Goal: Obtain resource: Obtain resource

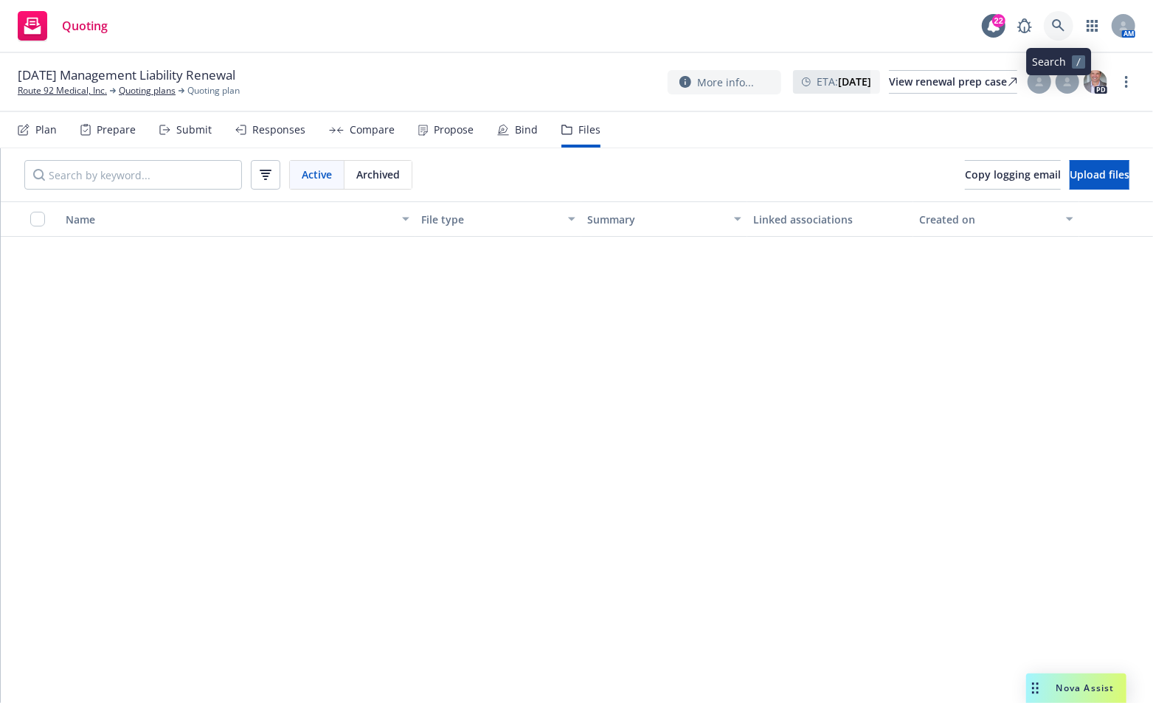
scroll to position [592, 0]
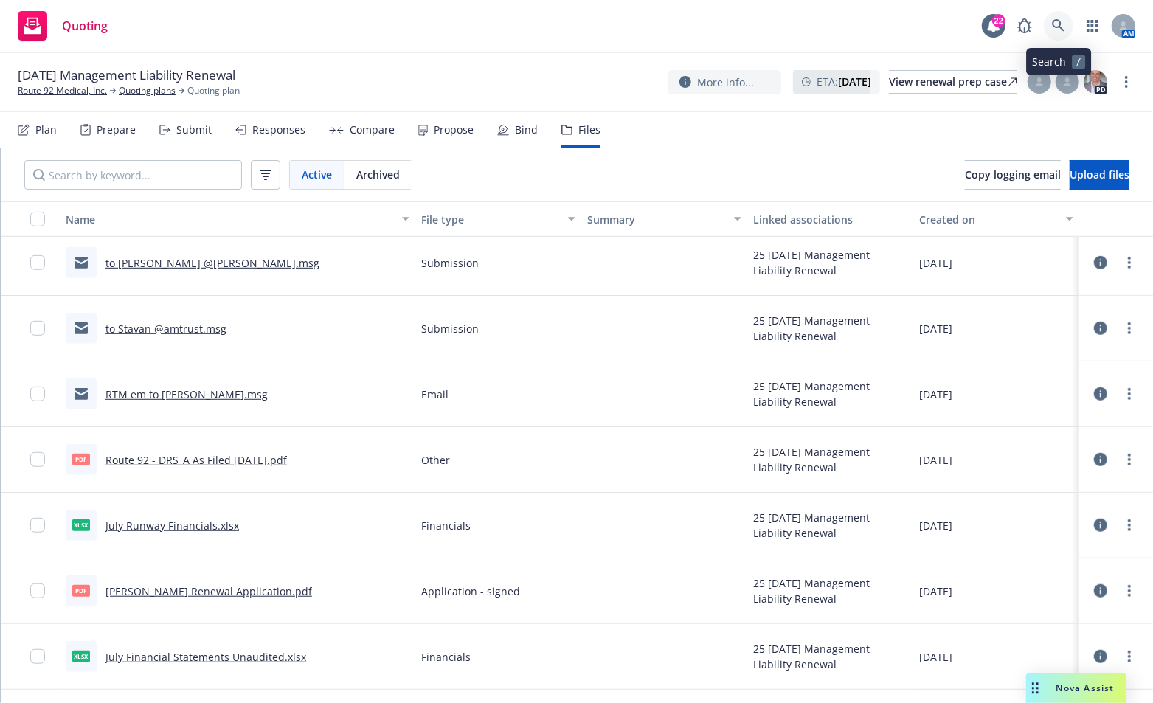
click at [1064, 27] on icon at bounding box center [1058, 25] width 13 height 13
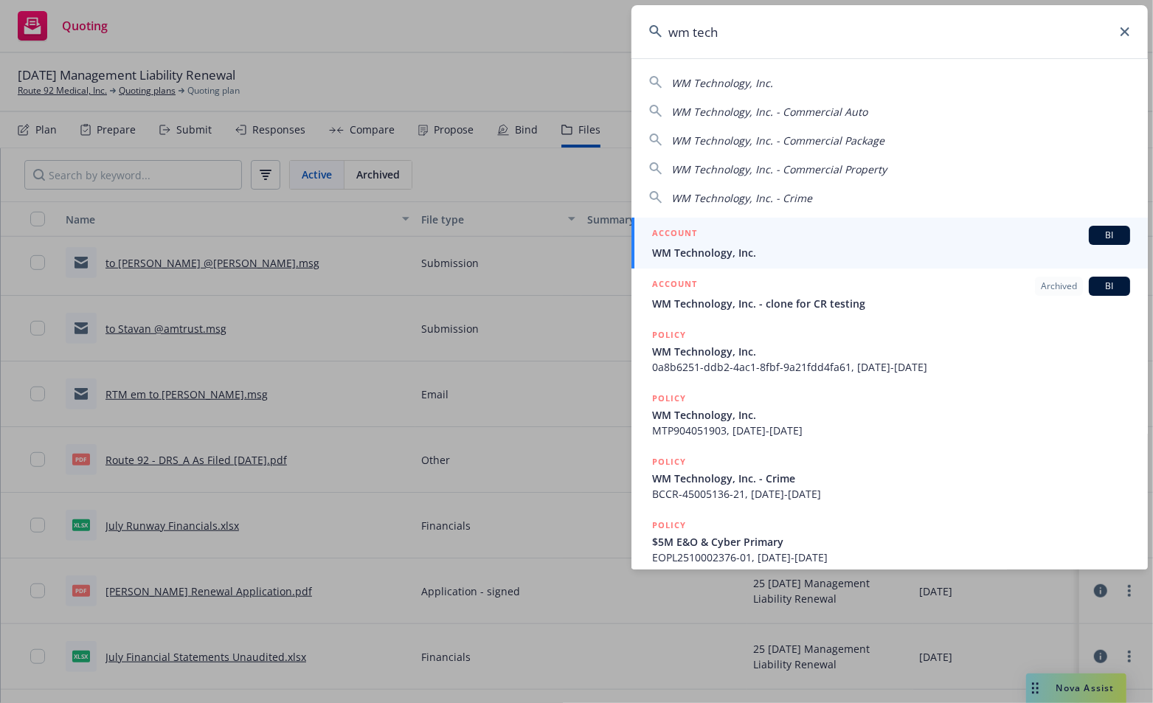
type input "wm tech"
click at [689, 249] on span "WM Technology, Inc." at bounding box center [891, 252] width 478 height 15
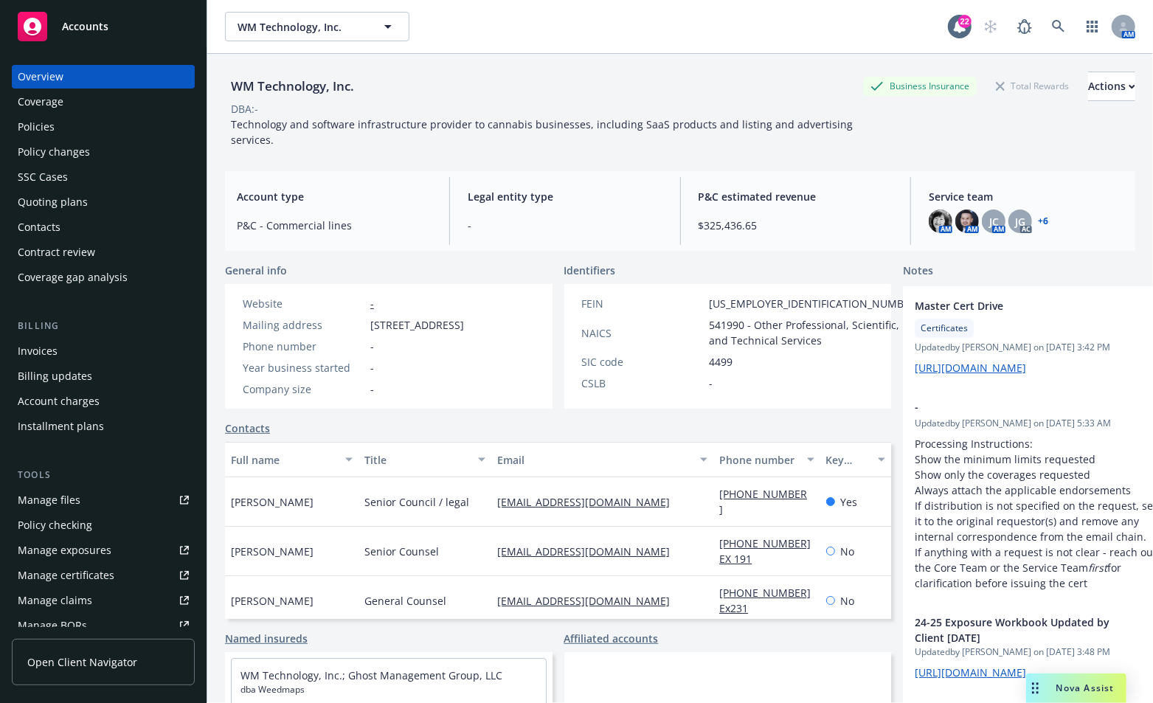
click at [39, 123] on div "Policies" at bounding box center [36, 127] width 37 height 24
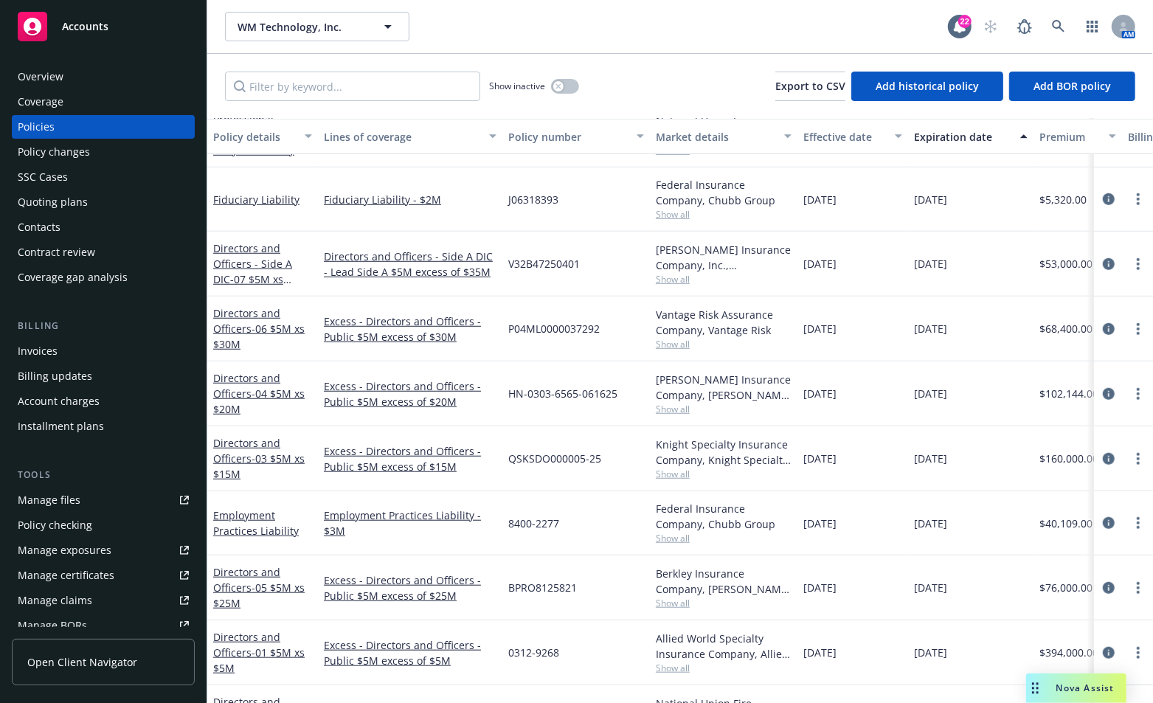
scroll to position [696, 0]
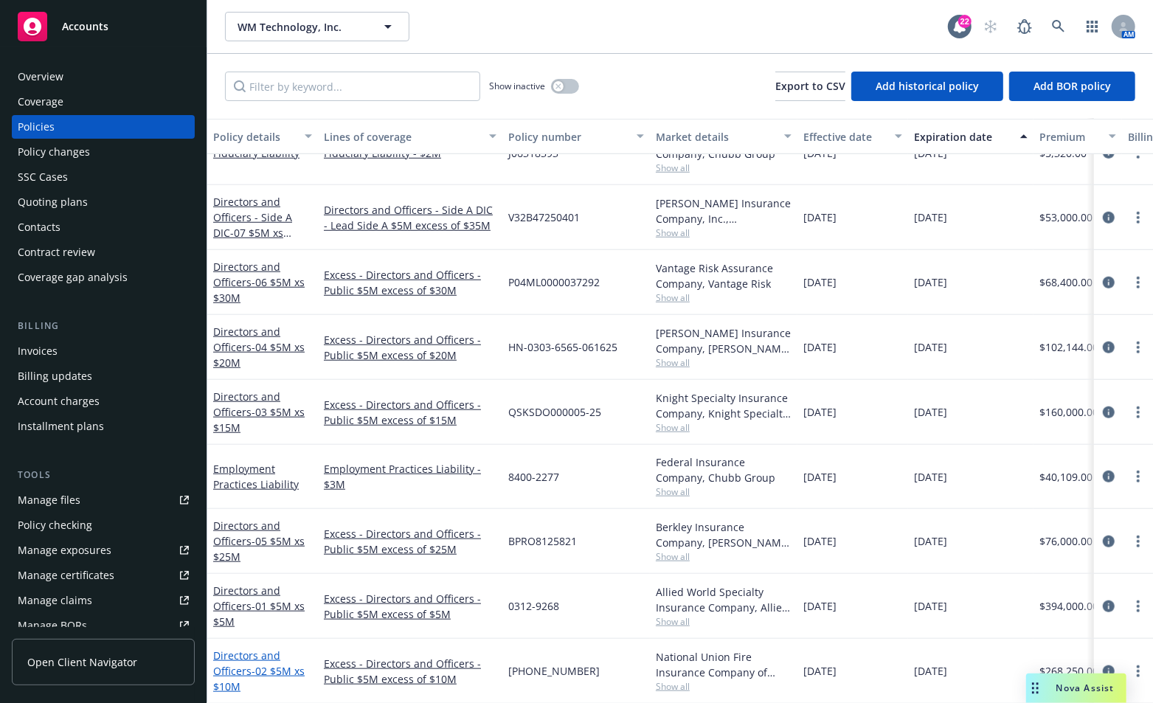
click at [254, 648] on link "Directors and Officers - 02 $5M xs $10M" at bounding box center [258, 670] width 91 height 45
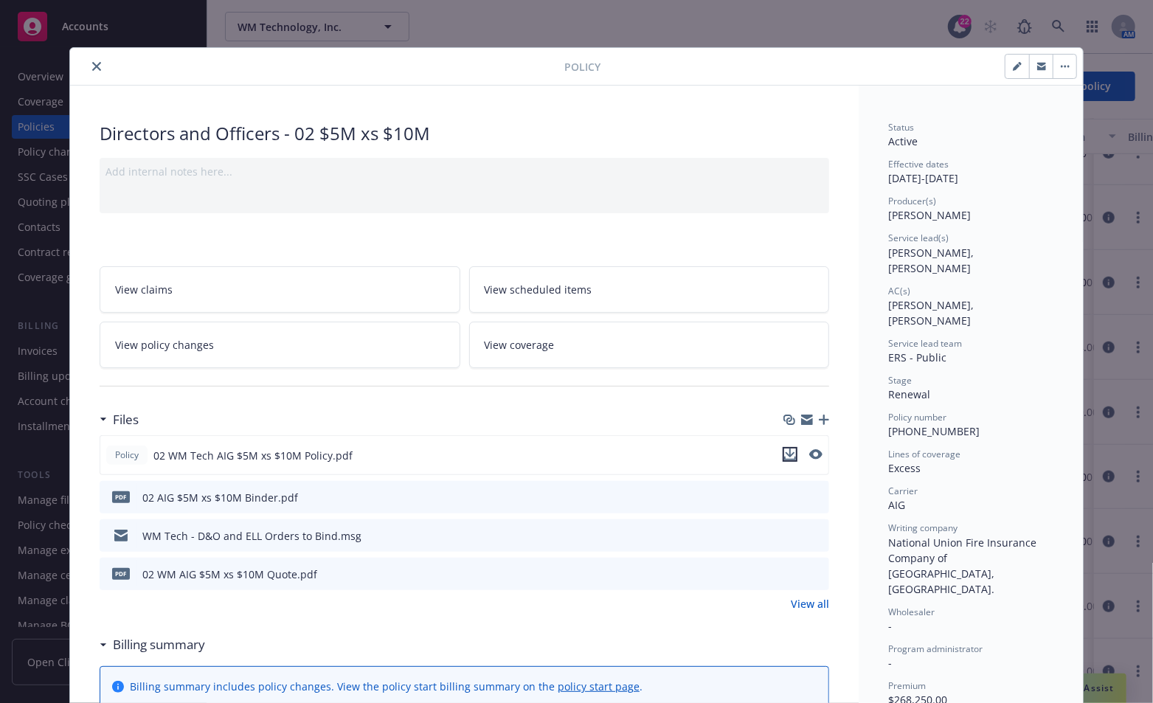
click at [785, 449] on icon "download file" at bounding box center [790, 455] width 12 height 12
click at [92, 62] on icon "close" at bounding box center [96, 66] width 9 height 9
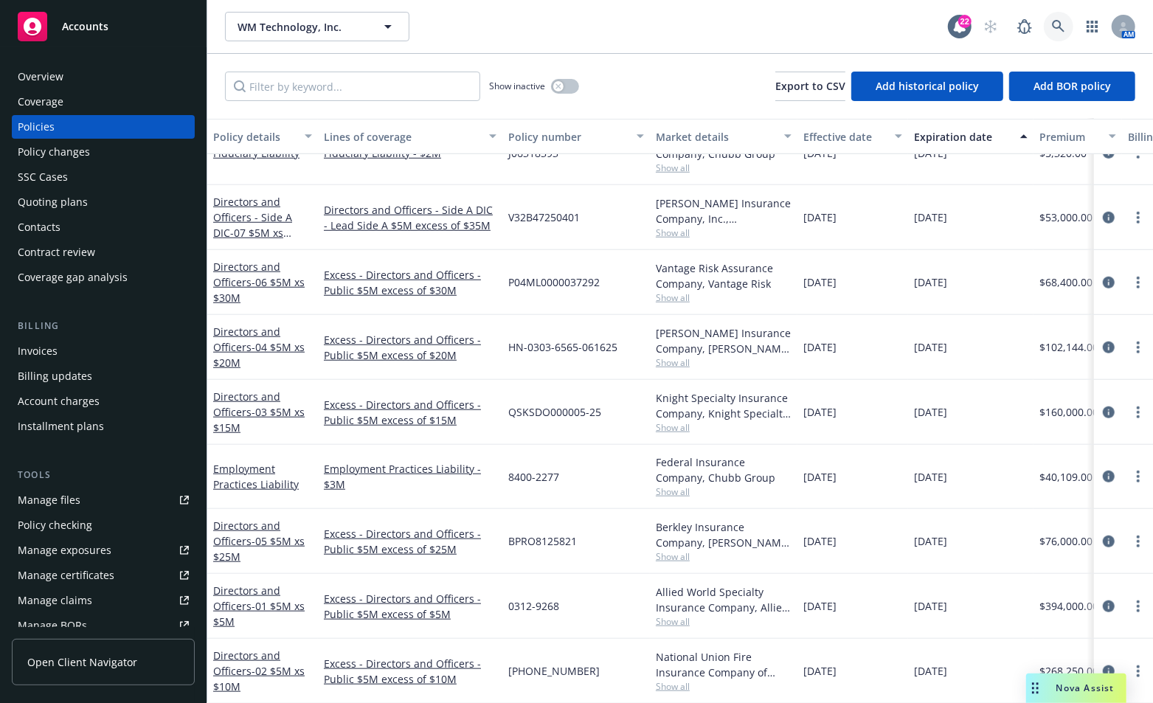
click at [1052, 28] on icon at bounding box center [1058, 26] width 13 height 13
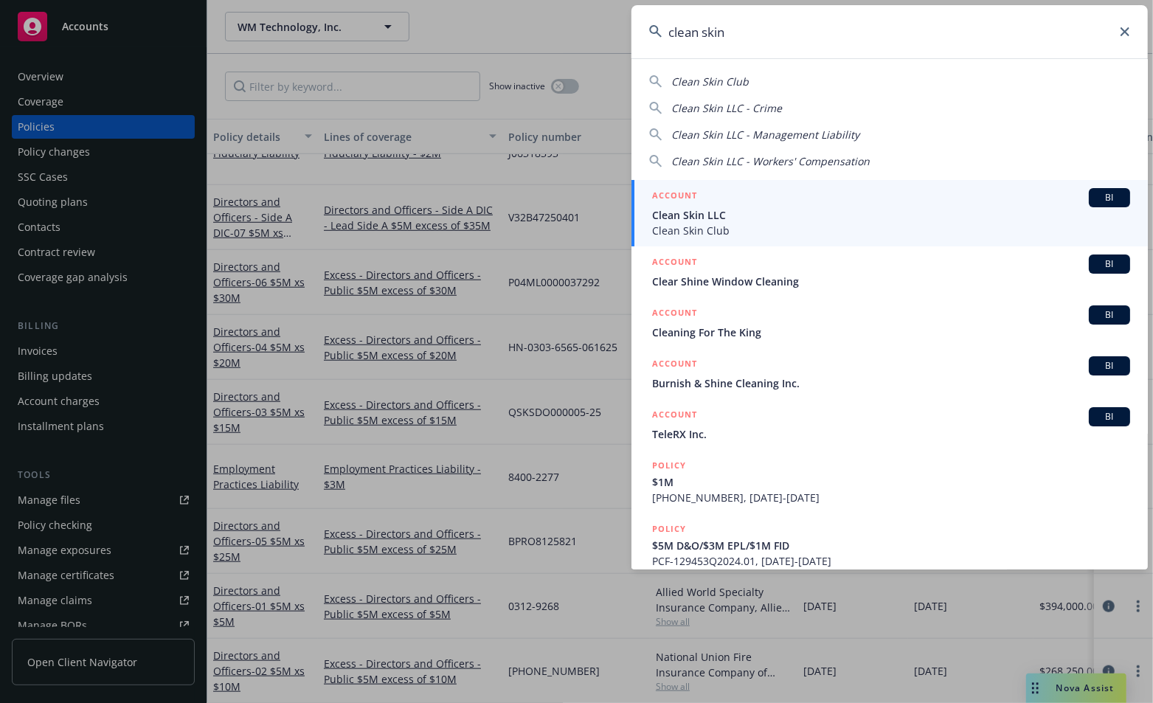
type input "clean skin"
click at [736, 210] on span "Clean Skin LLC" at bounding box center [891, 214] width 478 height 15
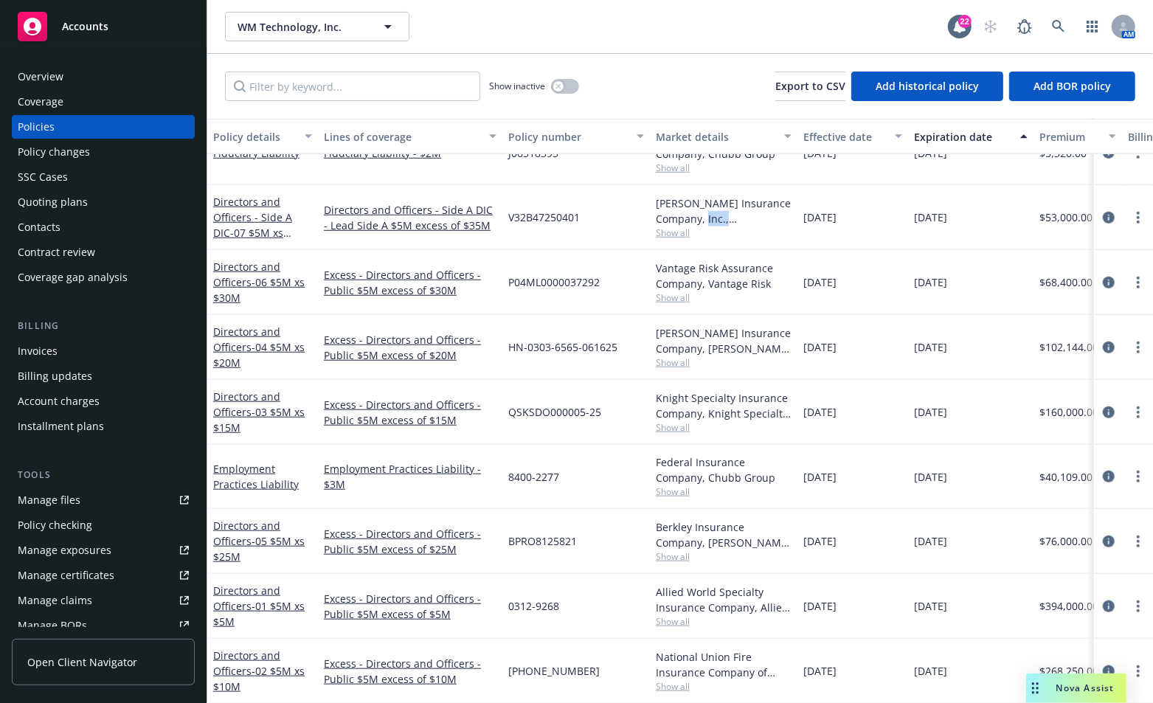
click at [736, 210] on div "Beazley Insurance Company, Inc., Beazley Group" at bounding box center [724, 210] width 136 height 31
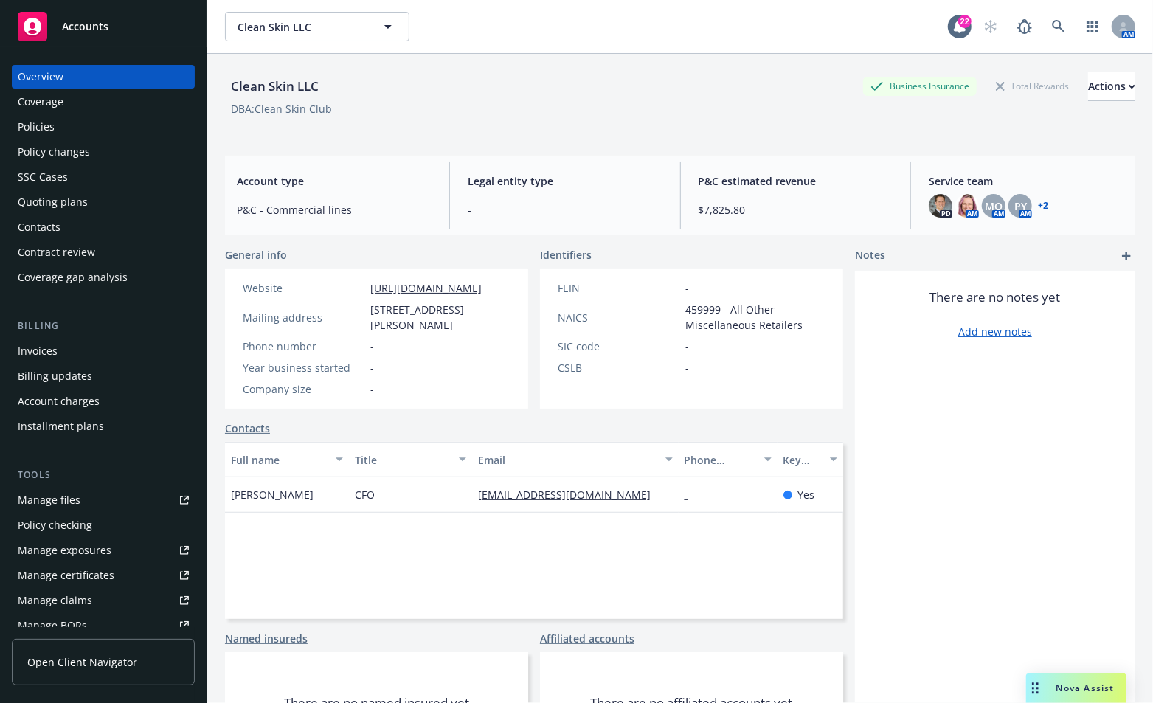
drag, startPoint x: 37, startPoint y: 148, endPoint x: 27, endPoint y: 136, distance: 15.2
click at [38, 148] on div "Policy changes" at bounding box center [54, 152] width 72 height 24
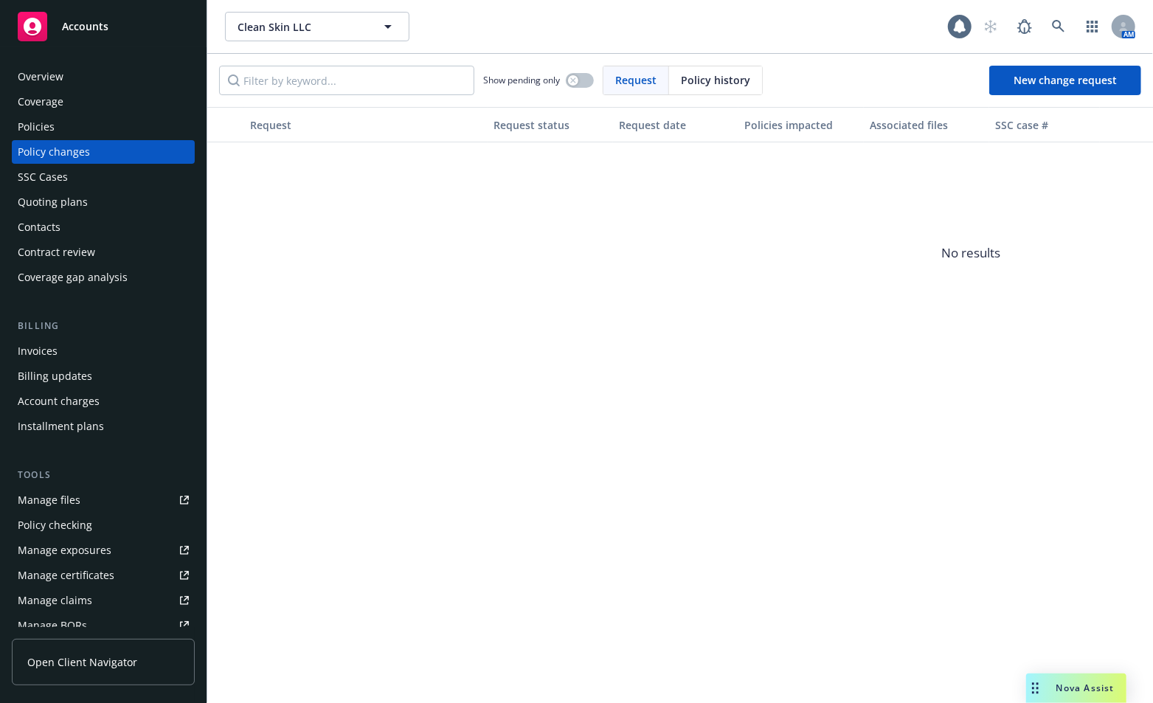
click at [24, 126] on div "Policies" at bounding box center [36, 127] width 37 height 24
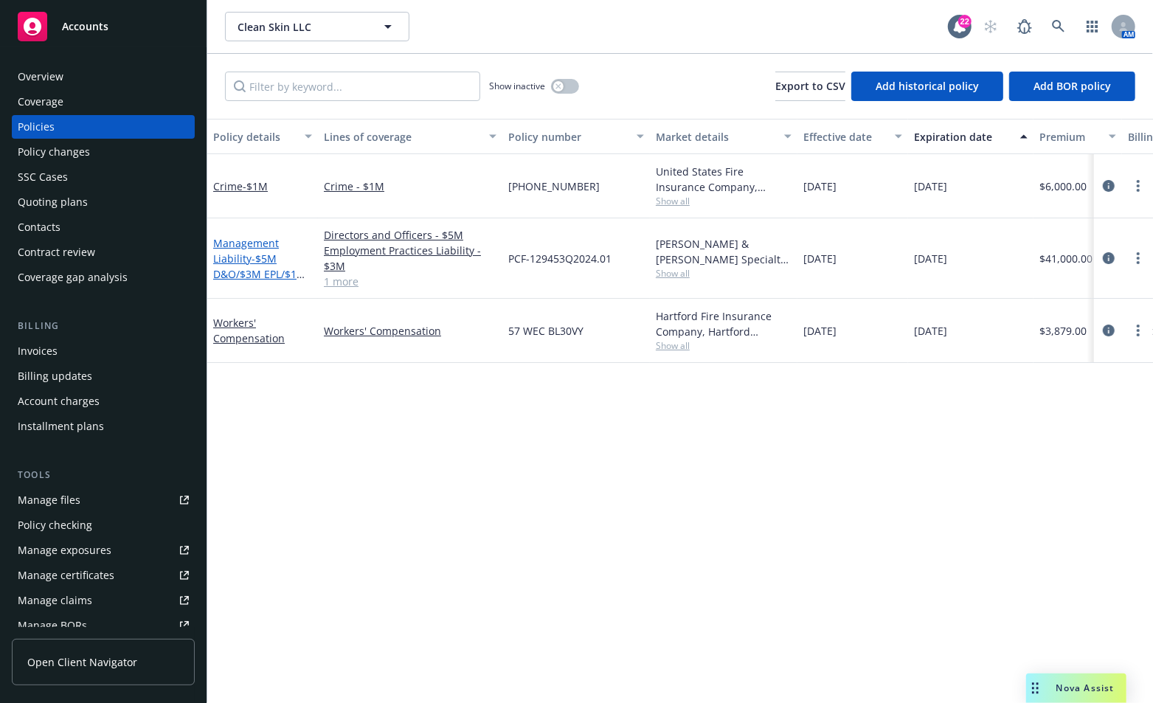
click at [250, 263] on link "Management Liability - $5M D&O/$3M EPL/$1M FID" at bounding box center [259, 266] width 93 height 60
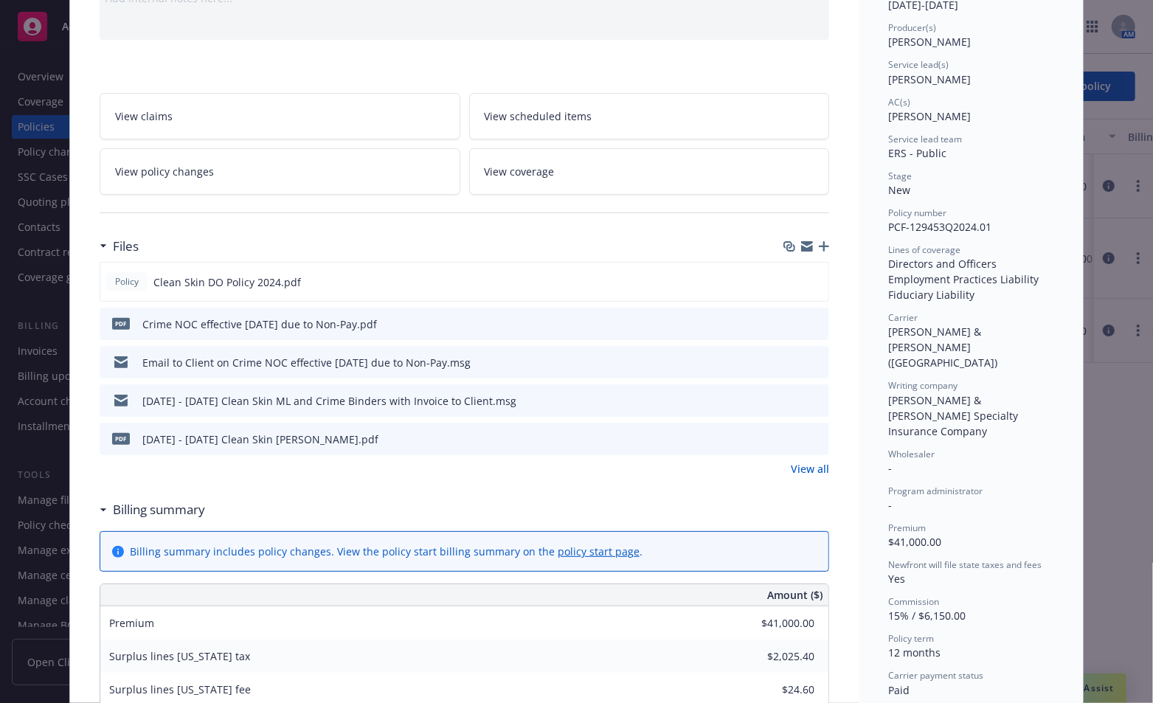
scroll to position [221, 0]
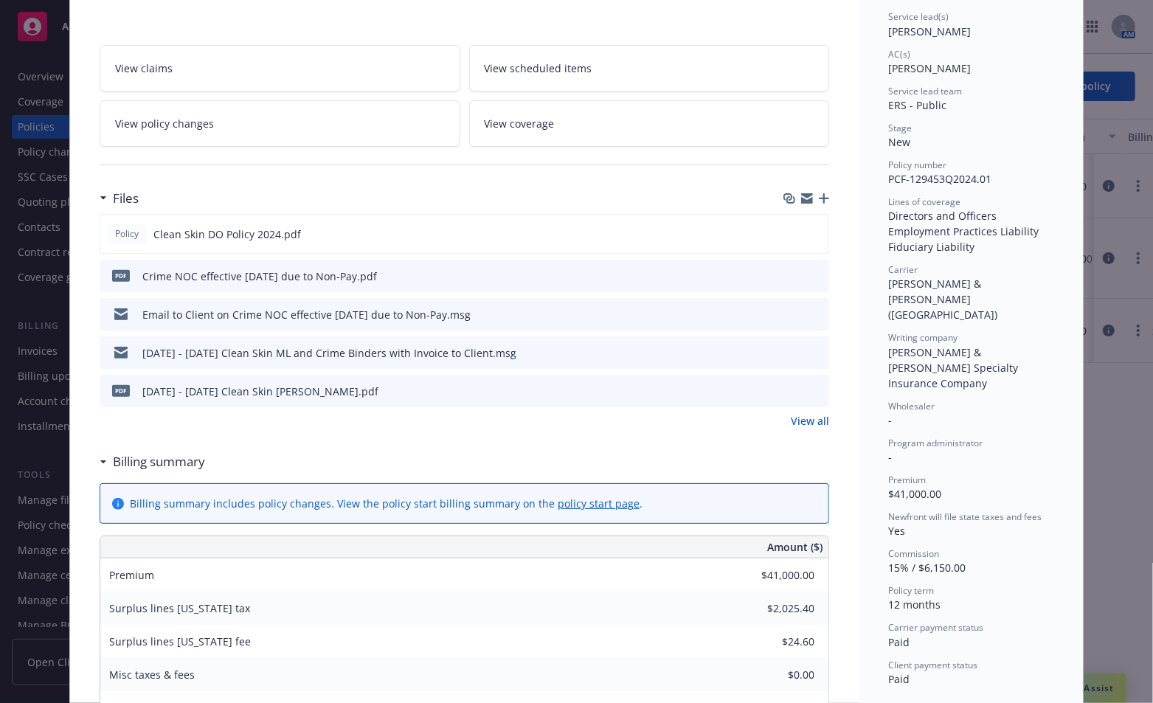
click at [816, 385] on icon "preview file" at bounding box center [814, 390] width 13 height 10
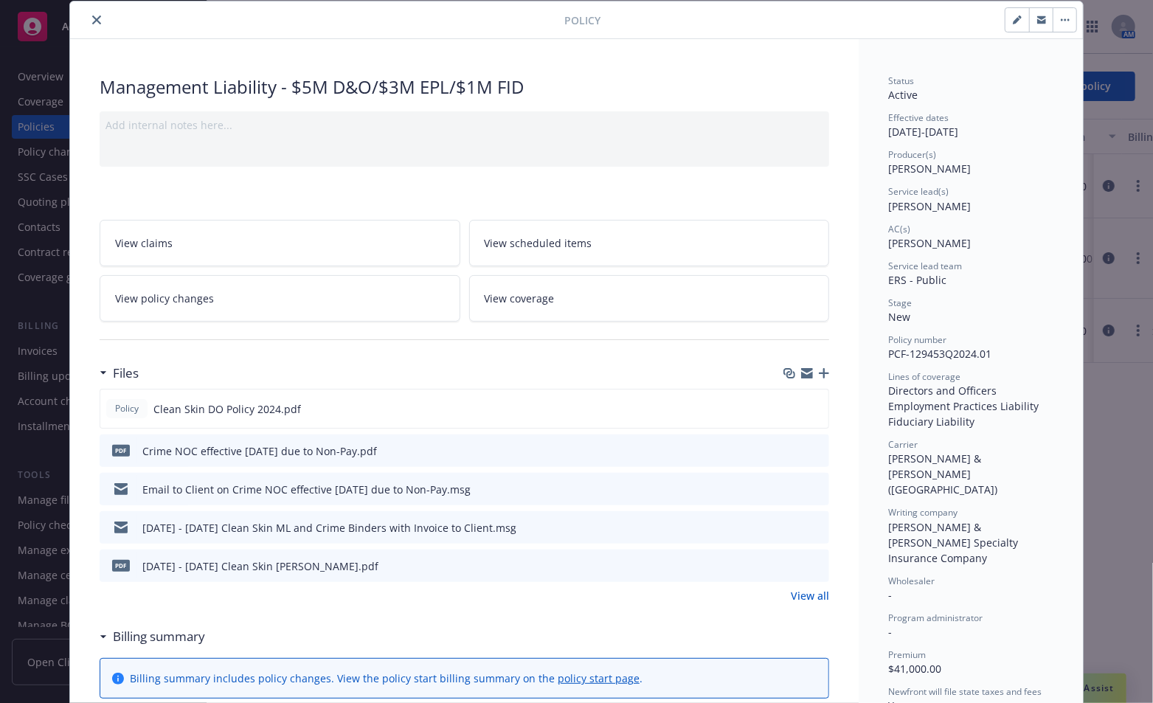
scroll to position [0, 0]
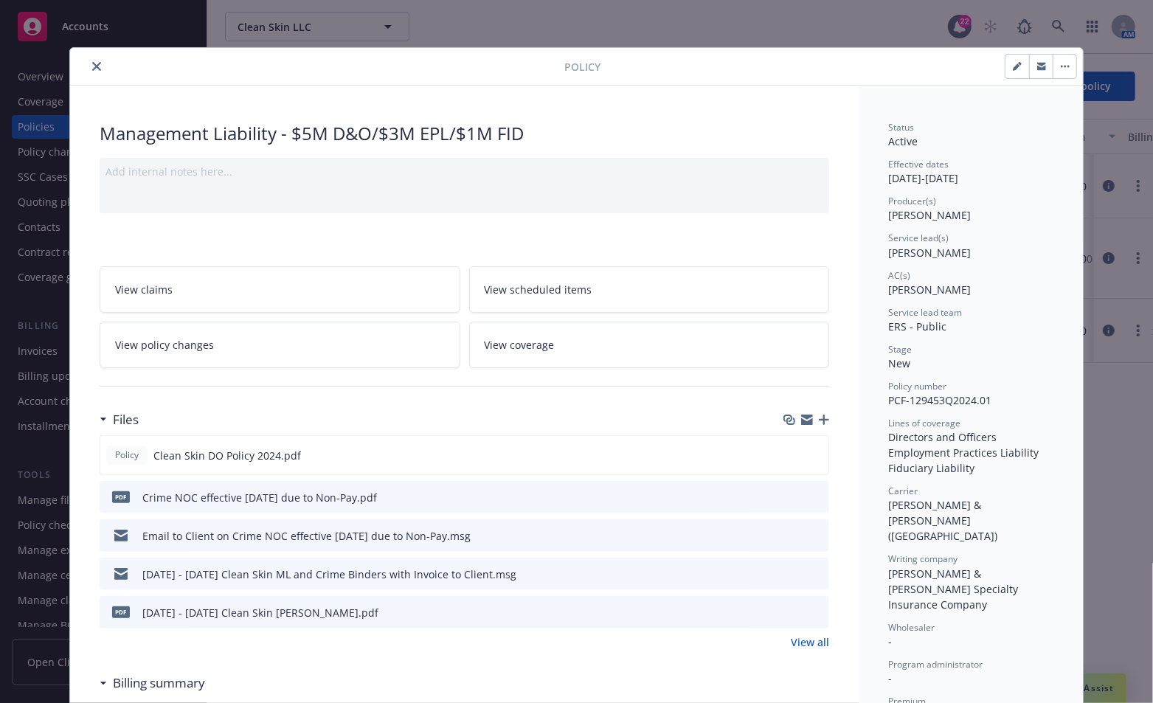
click at [88, 70] on button "close" at bounding box center [97, 67] width 18 height 18
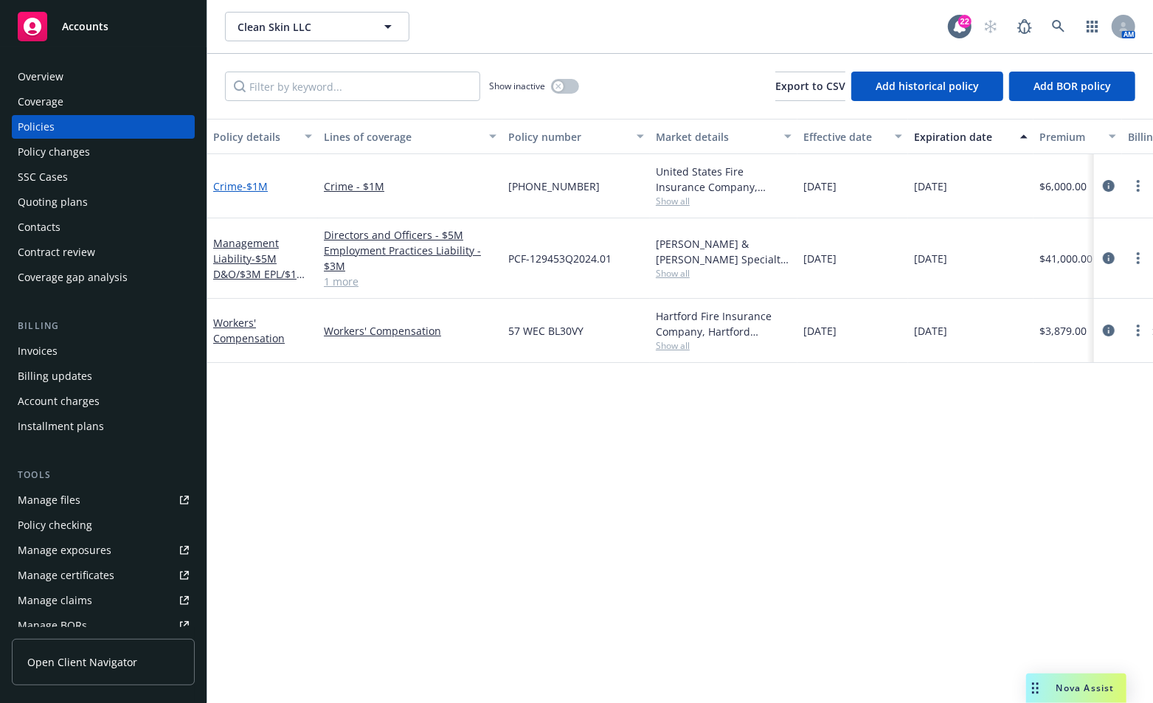
click at [238, 187] on link "Crime - $1M" at bounding box center [240, 186] width 55 height 14
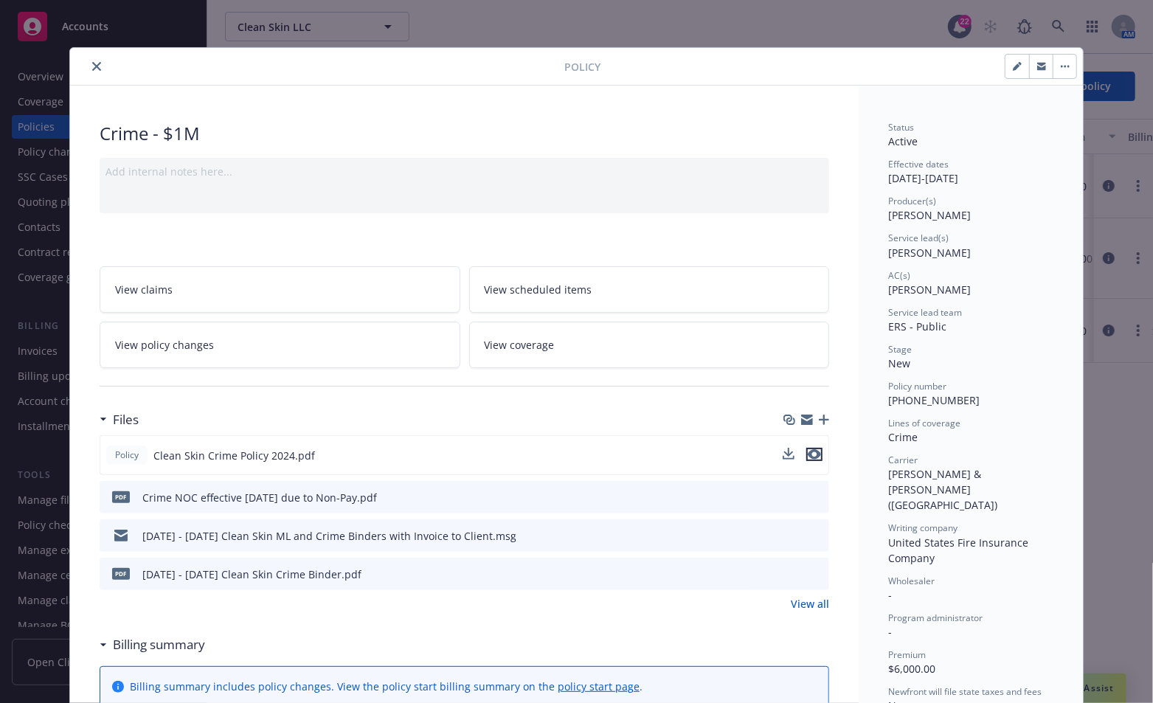
click at [814, 449] on icon "preview file" at bounding box center [814, 454] width 13 height 10
click at [88, 66] on button "close" at bounding box center [97, 67] width 18 height 18
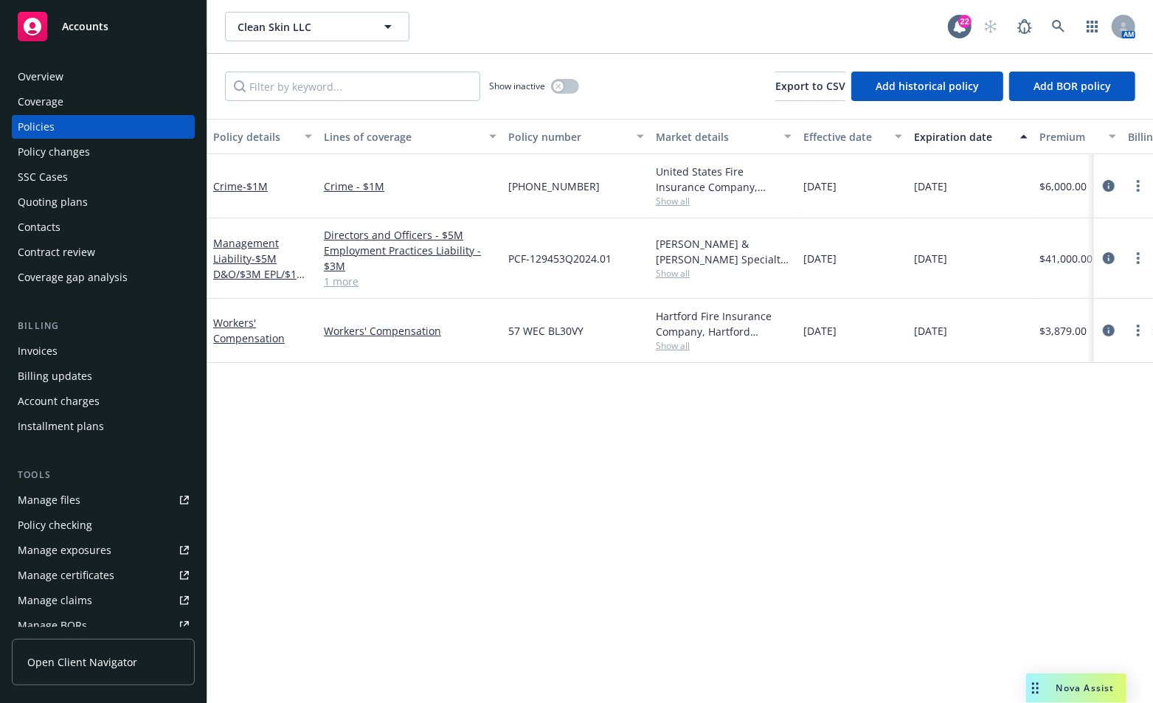
click at [474, 578] on div "Policy details Lines of coverage Policy number Market details Effective date Ex…" at bounding box center [680, 411] width 946 height 585
click at [26, 210] on div "Quoting plans" at bounding box center [53, 202] width 70 height 24
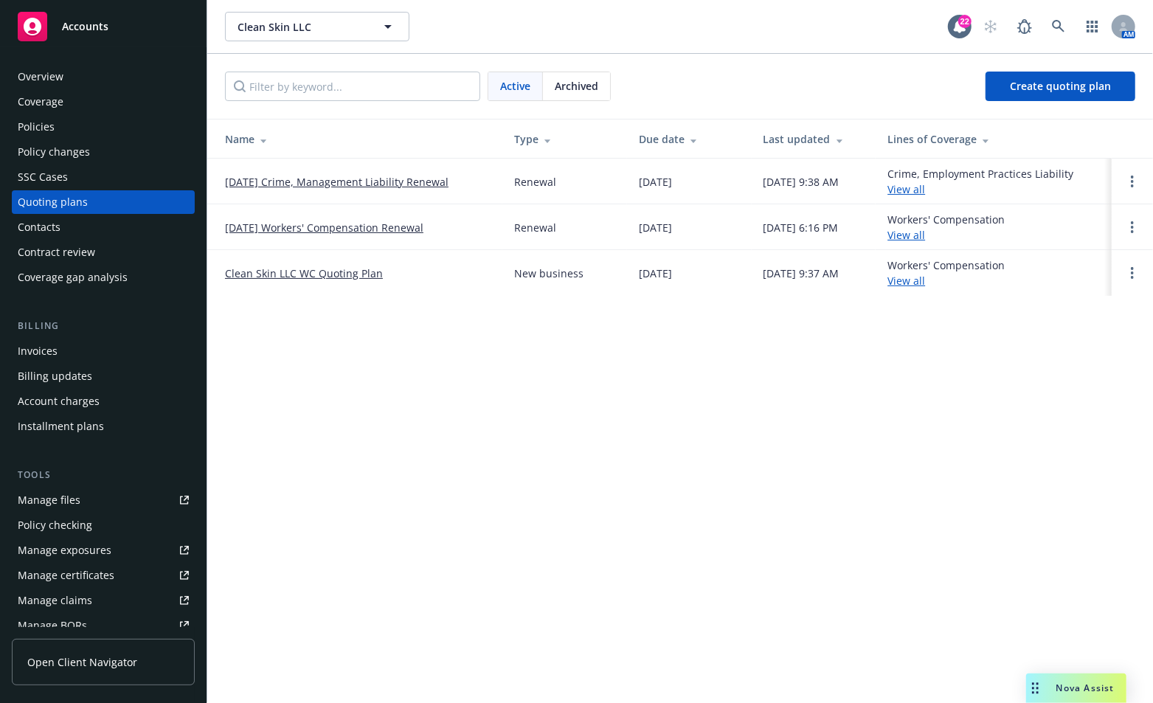
click at [311, 176] on link "10/18/25 Crime, Management Liability Renewal" at bounding box center [337, 181] width 224 height 15
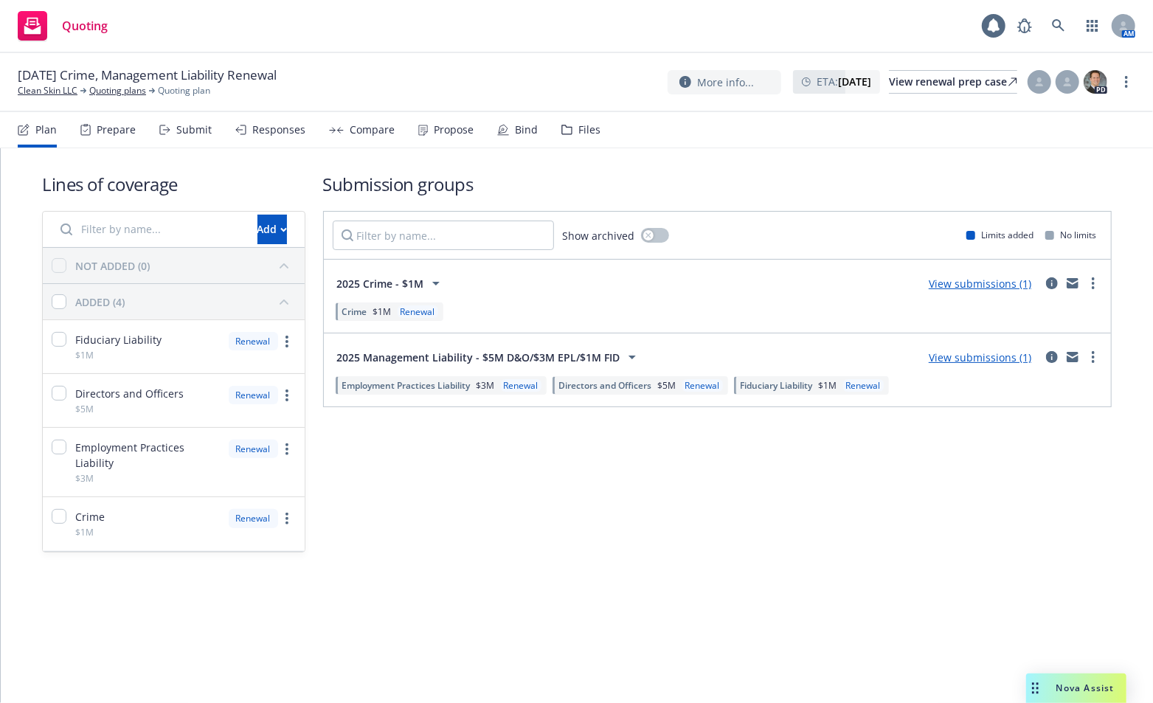
click at [586, 131] on div "Files" at bounding box center [589, 130] width 22 height 12
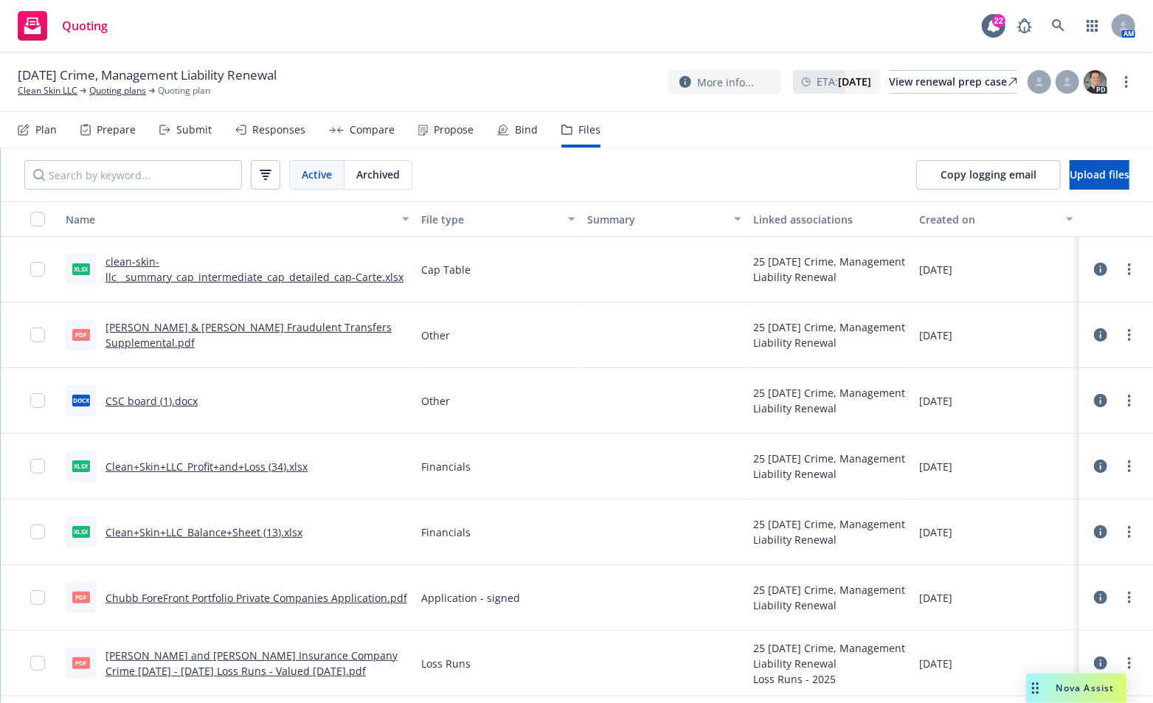
click at [195, 229] on button "Name" at bounding box center [238, 218] width 356 height 35
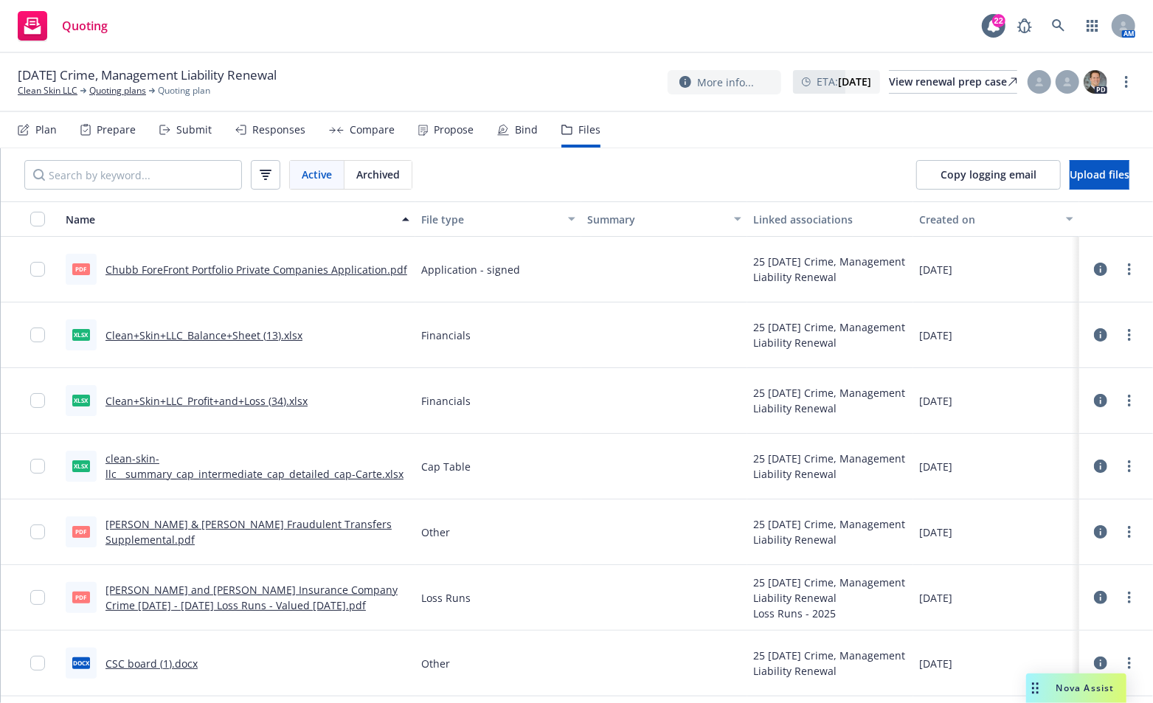
click at [202, 233] on button "Name" at bounding box center [238, 218] width 356 height 35
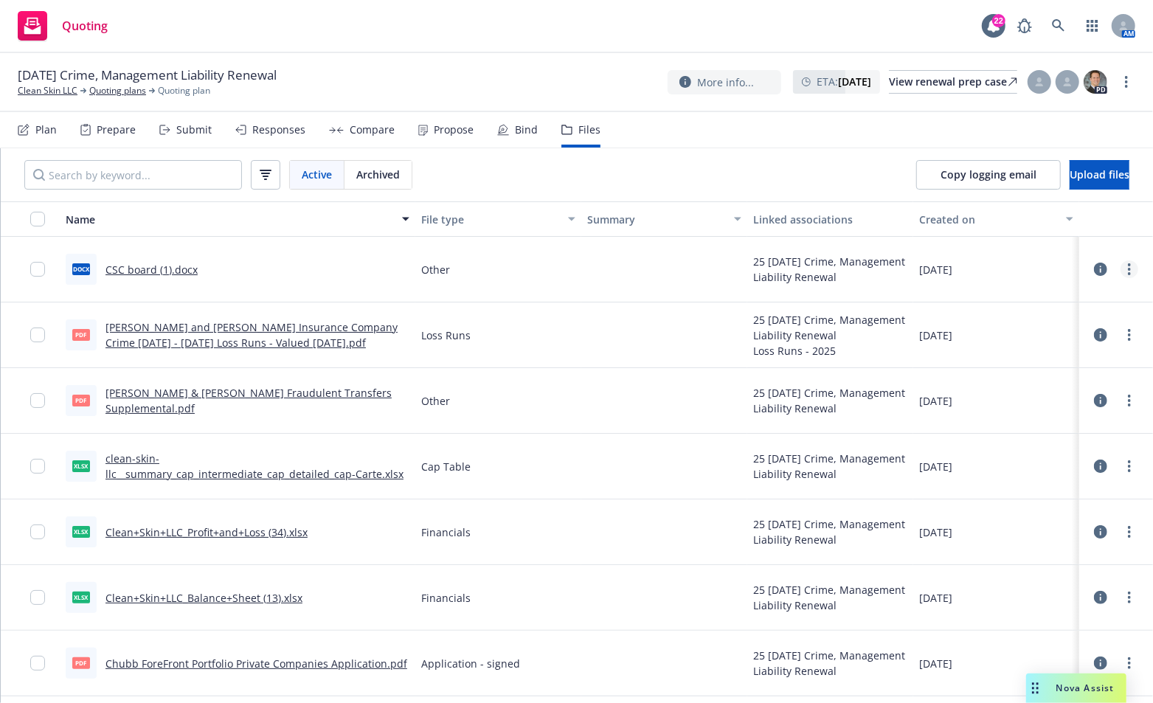
click at [1128, 269] on circle "more" at bounding box center [1129, 269] width 3 height 3
click at [1049, 327] on link "Download" at bounding box center [1053, 329] width 147 height 30
click at [1121, 340] on link "more" at bounding box center [1130, 335] width 18 height 18
click at [244, 274] on div "docx CSC board (1).docx" at bounding box center [238, 270] width 356 height 66
click at [1128, 662] on icon "more" at bounding box center [1129, 663] width 3 height 12
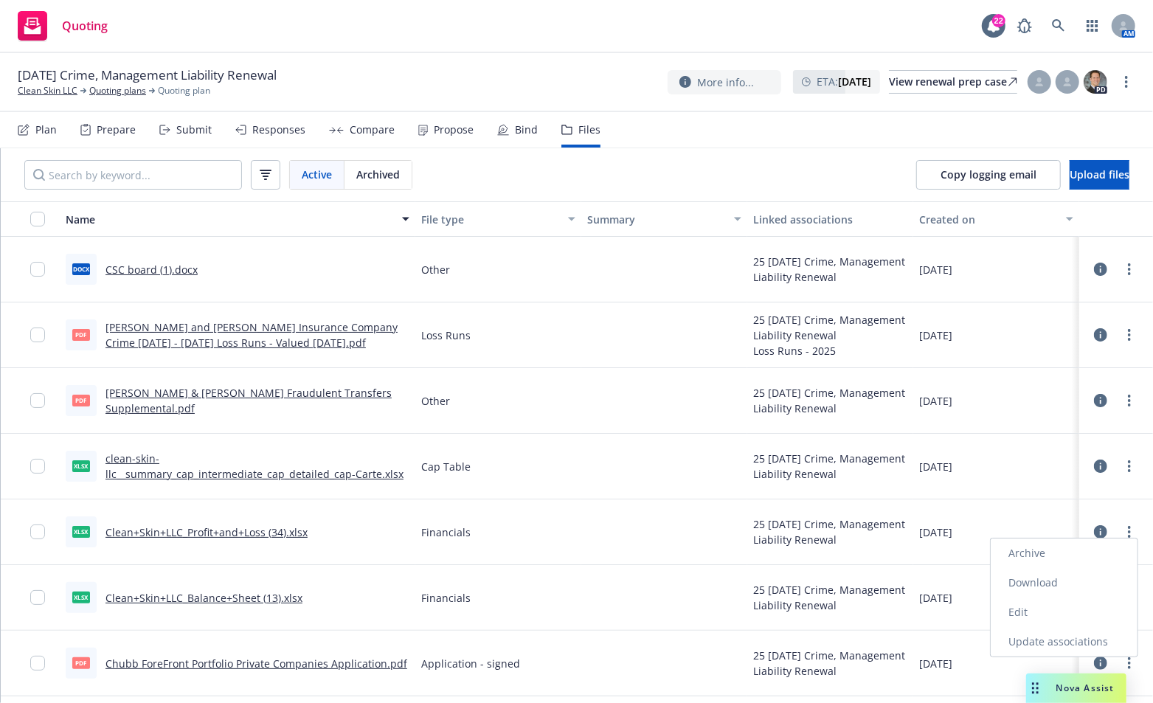
click at [1048, 584] on link "Download" at bounding box center [1064, 583] width 147 height 30
click at [156, 292] on div "docx CSC board (1).docx" at bounding box center [238, 270] width 356 height 66
click at [1122, 600] on link "more" at bounding box center [1130, 598] width 18 height 18
click at [1042, 513] on link "Download" at bounding box center [1064, 517] width 147 height 30
click at [1128, 461] on circle "more" at bounding box center [1129, 461] width 3 height 3
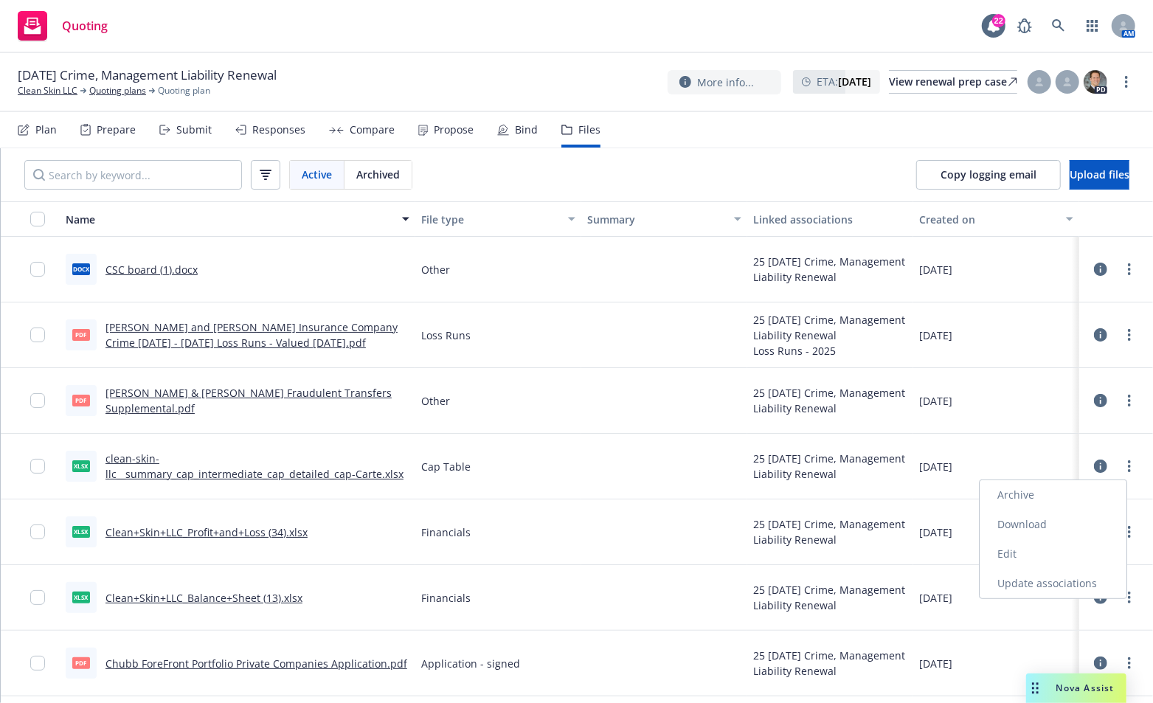
click at [1052, 526] on link "Download" at bounding box center [1053, 525] width 147 height 30
click at [1128, 468] on icon "more" at bounding box center [1129, 466] width 3 height 12
click at [1034, 522] on link "Download" at bounding box center [1053, 525] width 147 height 30
click at [1123, 404] on link "more" at bounding box center [1130, 401] width 18 height 18
click at [1042, 460] on link "Download" at bounding box center [1053, 459] width 147 height 30
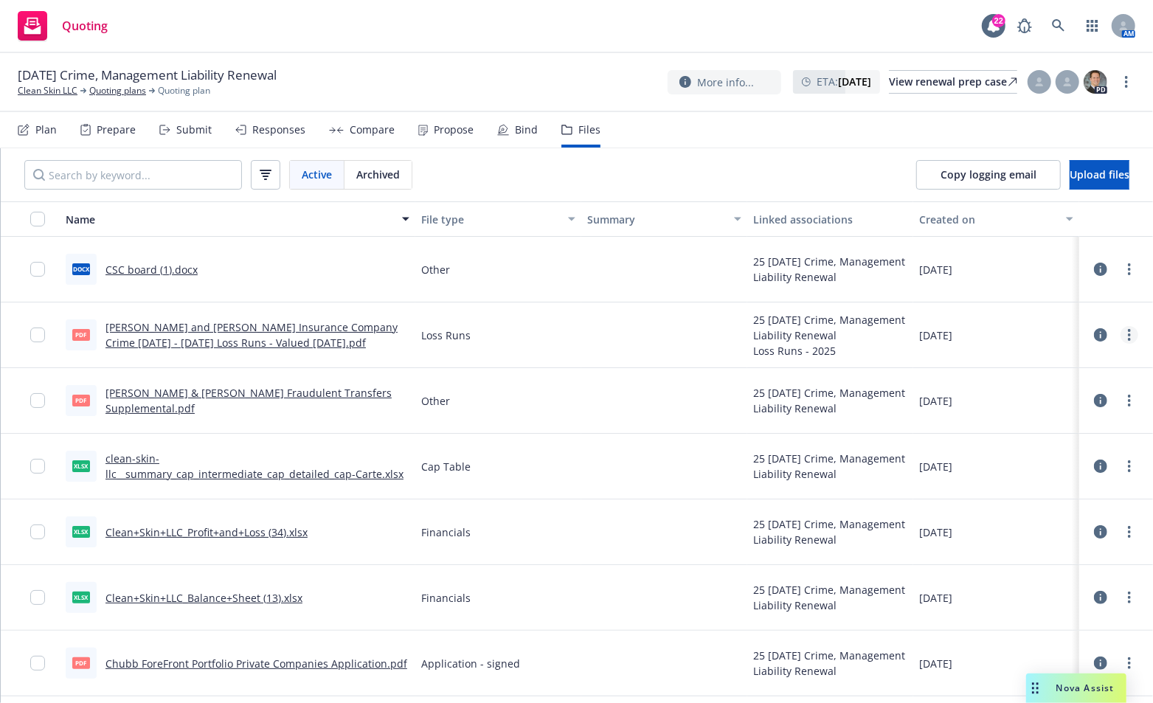
click at [1121, 340] on link "more" at bounding box center [1130, 335] width 18 height 18
click at [1055, 395] on link "Download" at bounding box center [1053, 394] width 147 height 30
click at [1121, 331] on link "more" at bounding box center [1130, 335] width 18 height 18
click at [1009, 395] on link "Download" at bounding box center [1053, 394] width 147 height 30
click at [1123, 266] on link "more" at bounding box center [1130, 269] width 18 height 18
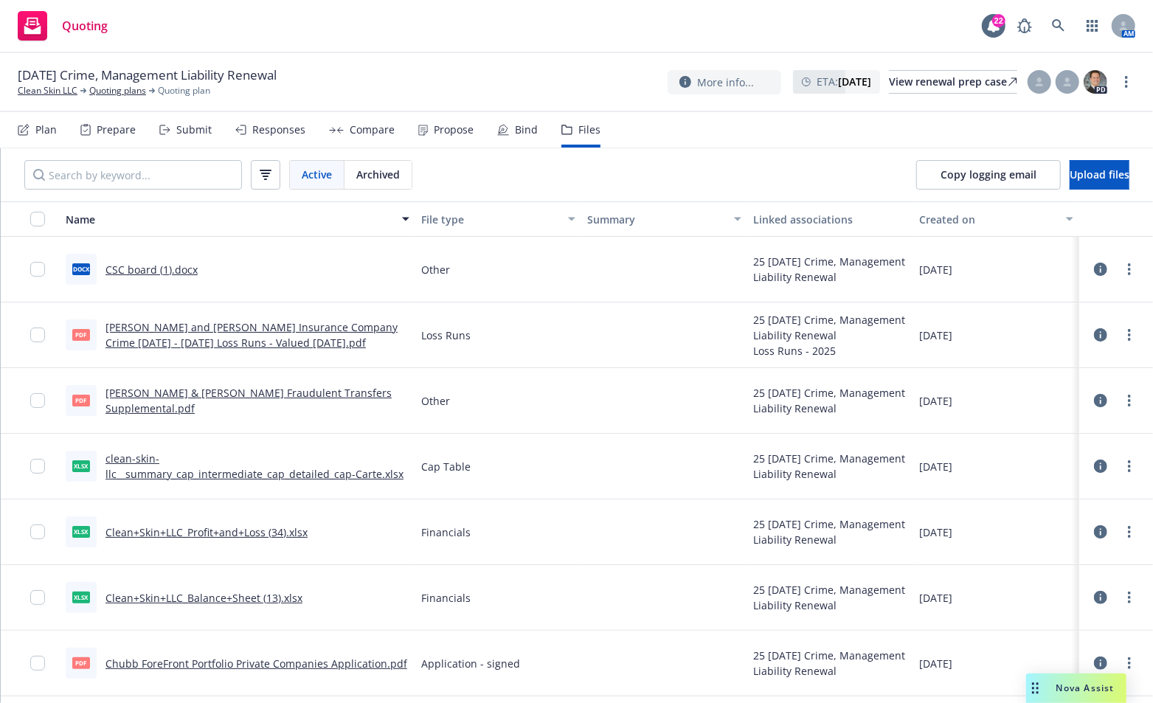
click at [134, 553] on div "xlsx Clean+Skin+LLC_Profit+and+Loss (34).xlsx" at bounding box center [238, 532] width 356 height 66
click at [1124, 534] on link "more" at bounding box center [1130, 532] width 18 height 18
click at [1028, 592] on link "Download" at bounding box center [1053, 590] width 147 height 30
click at [51, 425] on div at bounding box center [30, 401] width 59 height 66
click at [146, 235] on button "Name" at bounding box center [238, 218] width 356 height 35
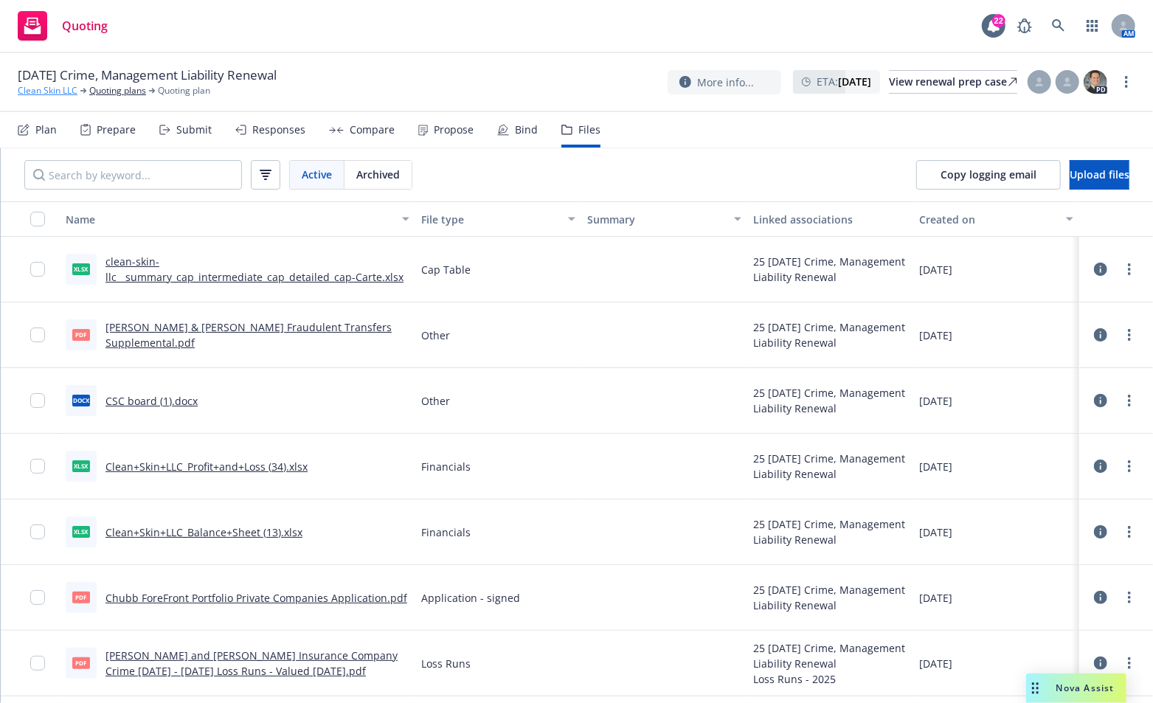
click at [53, 91] on link "Clean Skin LLC" at bounding box center [48, 90] width 60 height 13
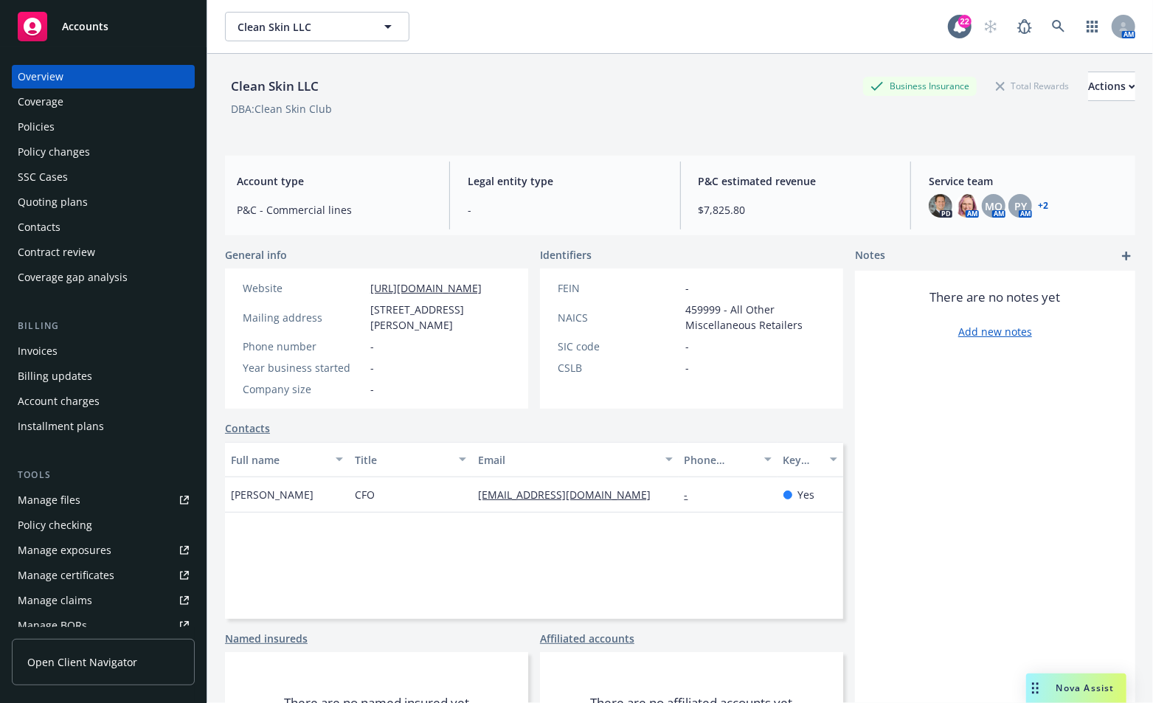
click at [43, 125] on div "Policies" at bounding box center [36, 127] width 37 height 24
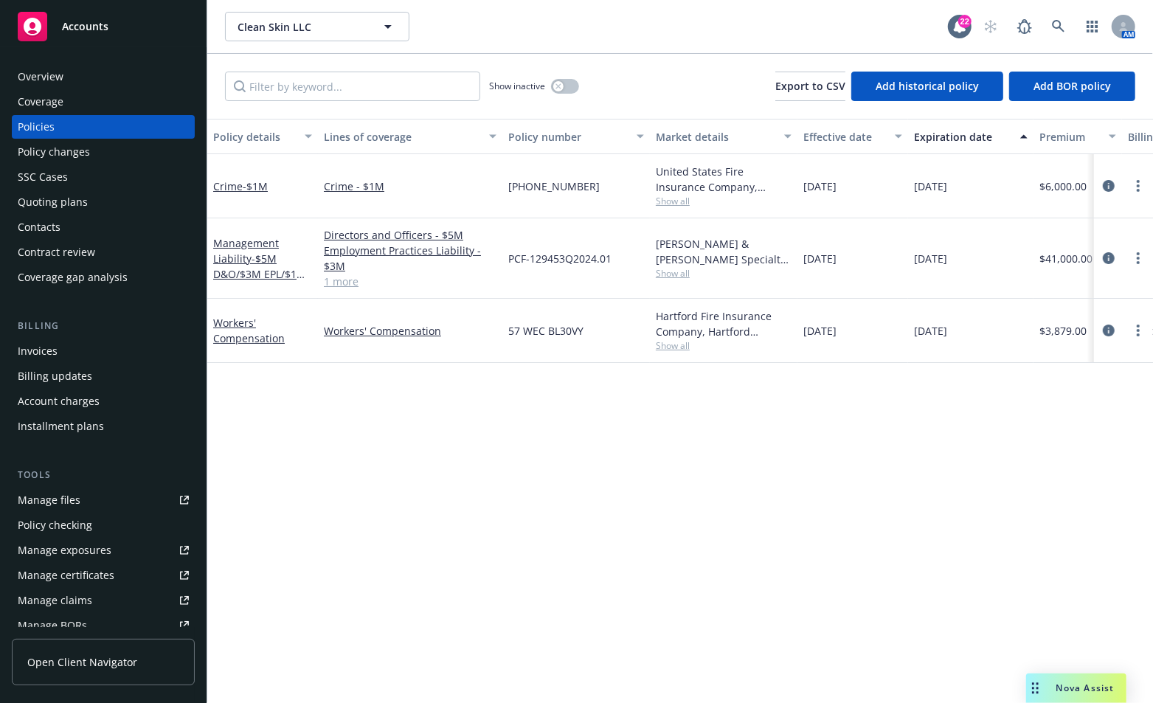
click at [354, 283] on link "1 more" at bounding box center [410, 281] width 173 height 15
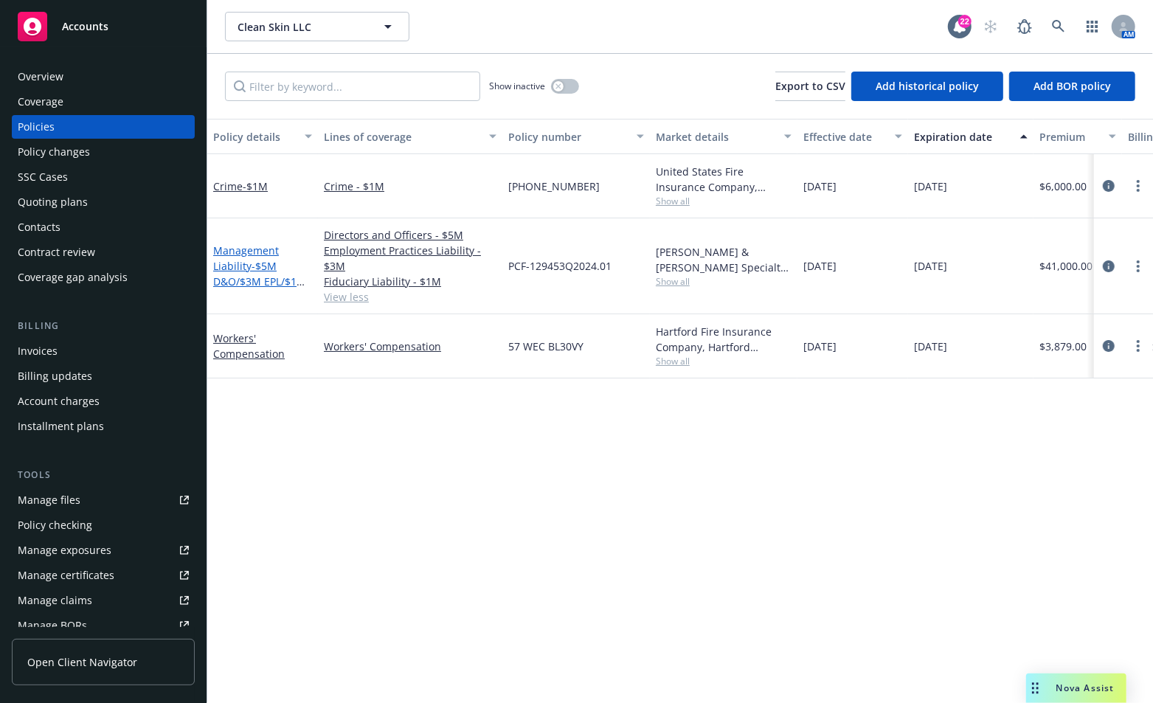
click at [243, 265] on link "Management Liability - $5M D&O/$3M EPL/$1M FID" at bounding box center [259, 273] width 93 height 60
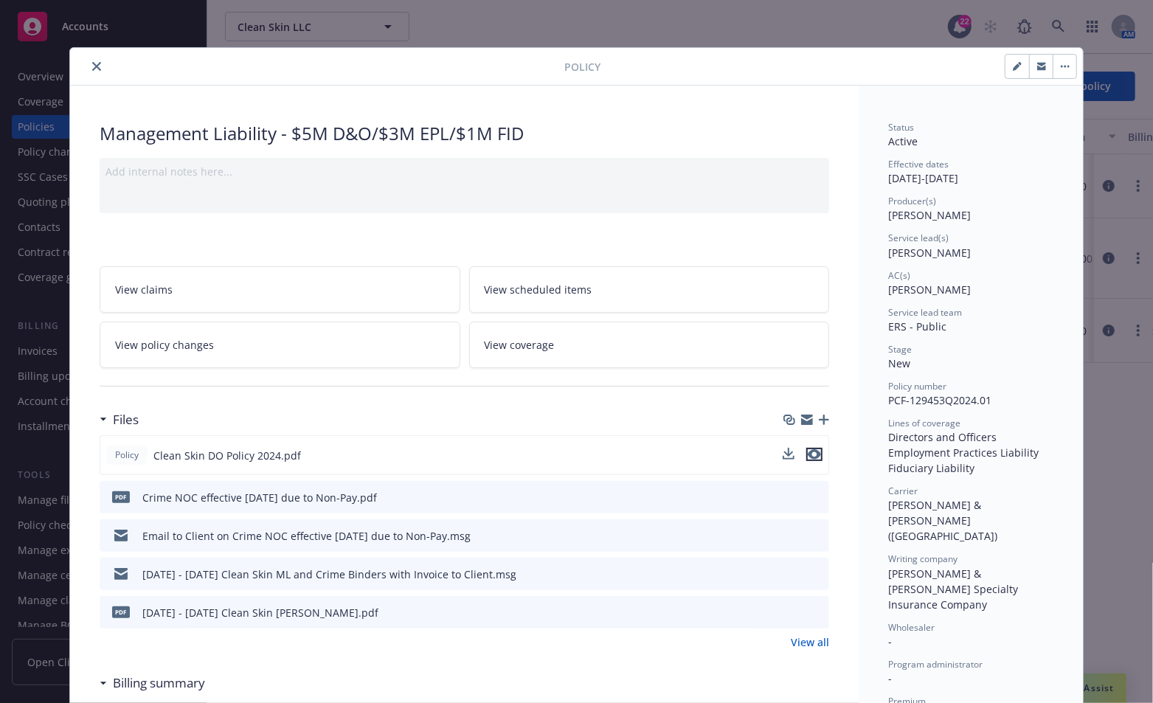
click at [809, 450] on icon "preview file" at bounding box center [814, 454] width 13 height 10
click at [88, 71] on button "close" at bounding box center [97, 67] width 18 height 18
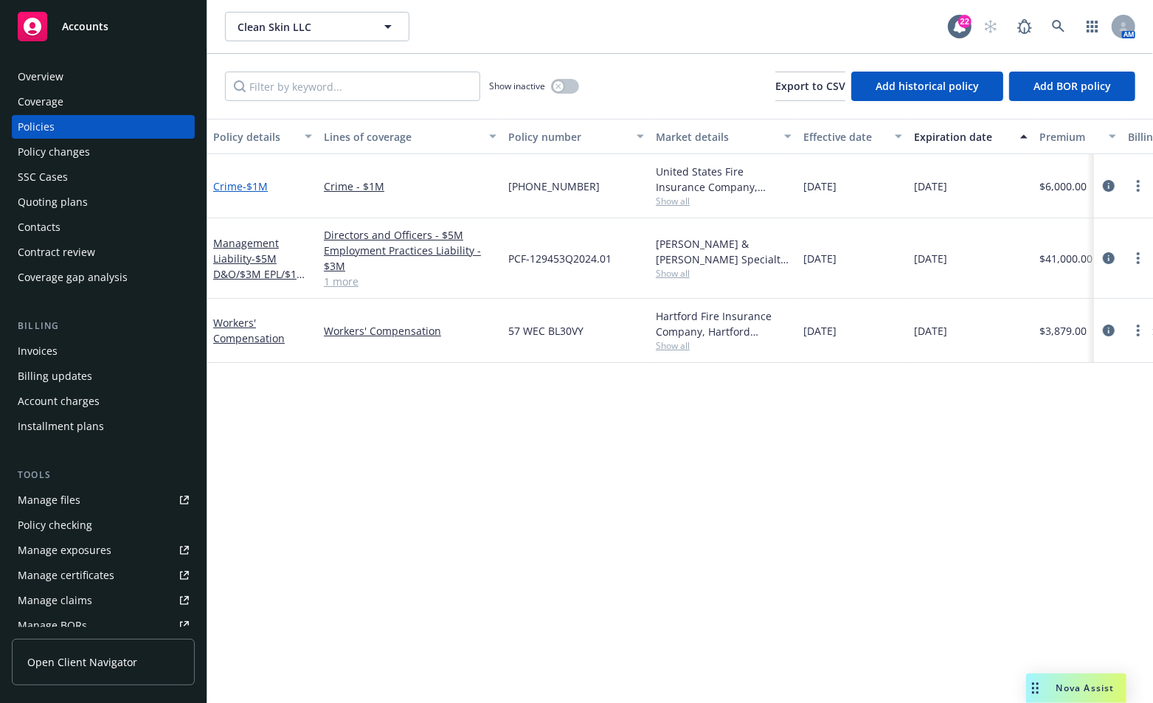
click at [244, 187] on span "- $1M" at bounding box center [255, 186] width 25 height 14
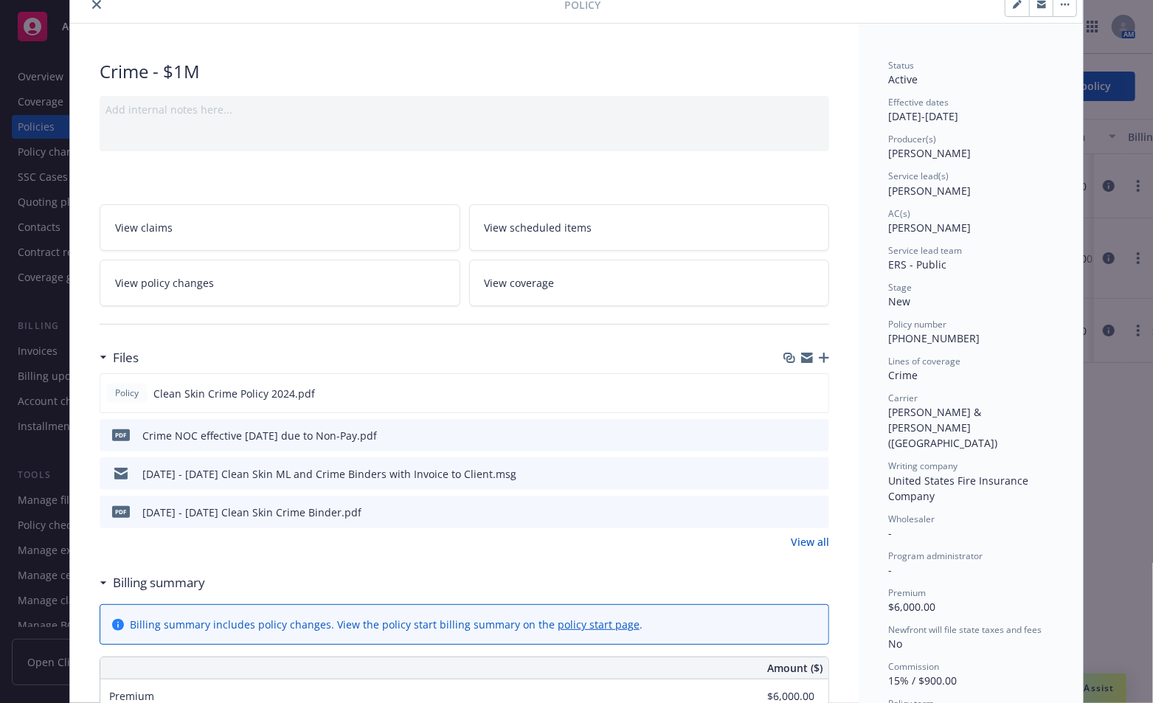
scroll to position [74, 0]
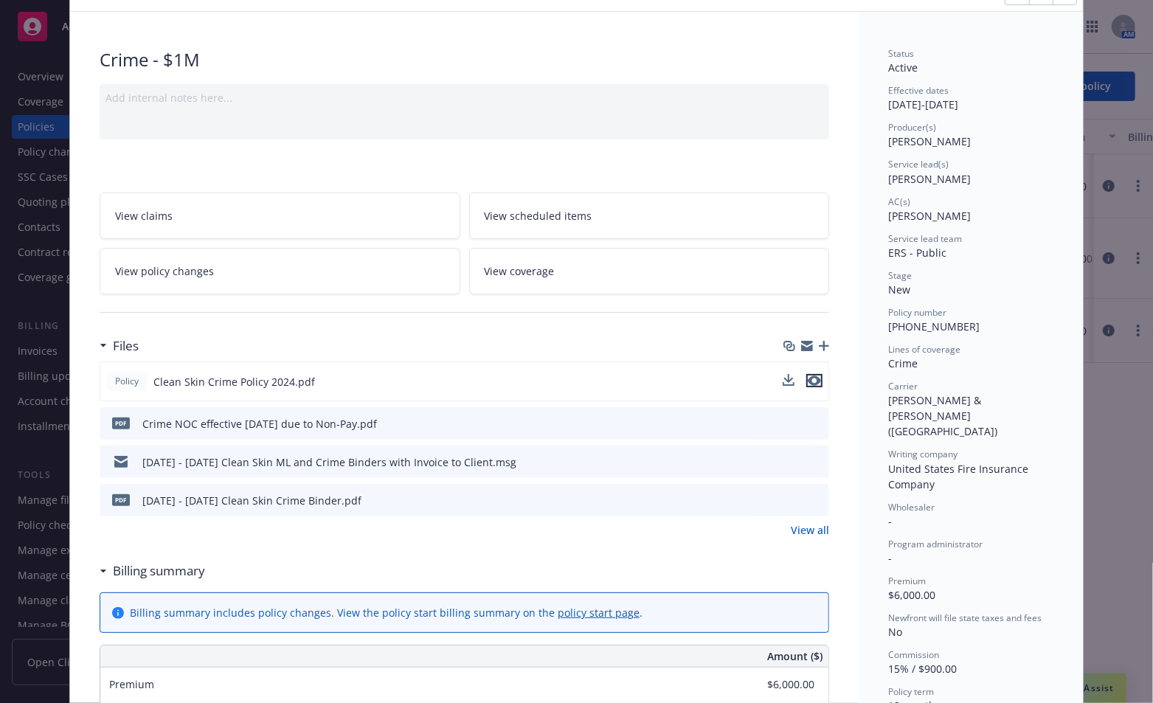
click at [816, 380] on button "preview file" at bounding box center [814, 380] width 16 height 13
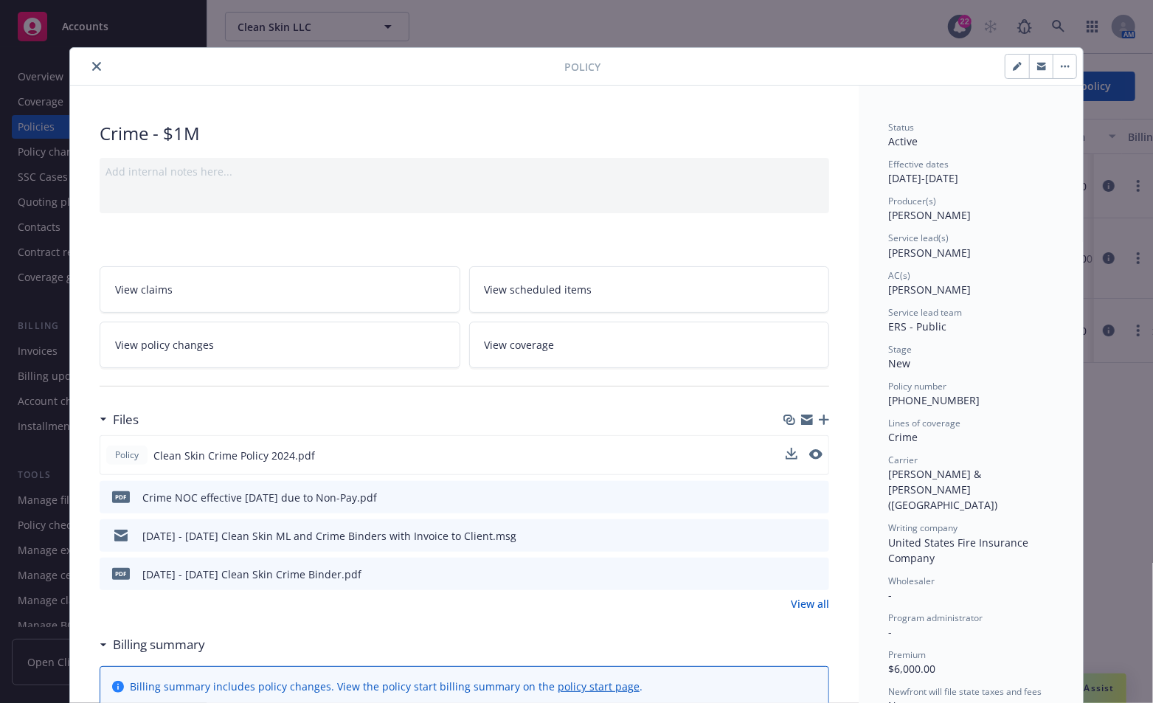
click at [92, 69] on icon "close" at bounding box center [96, 66] width 9 height 9
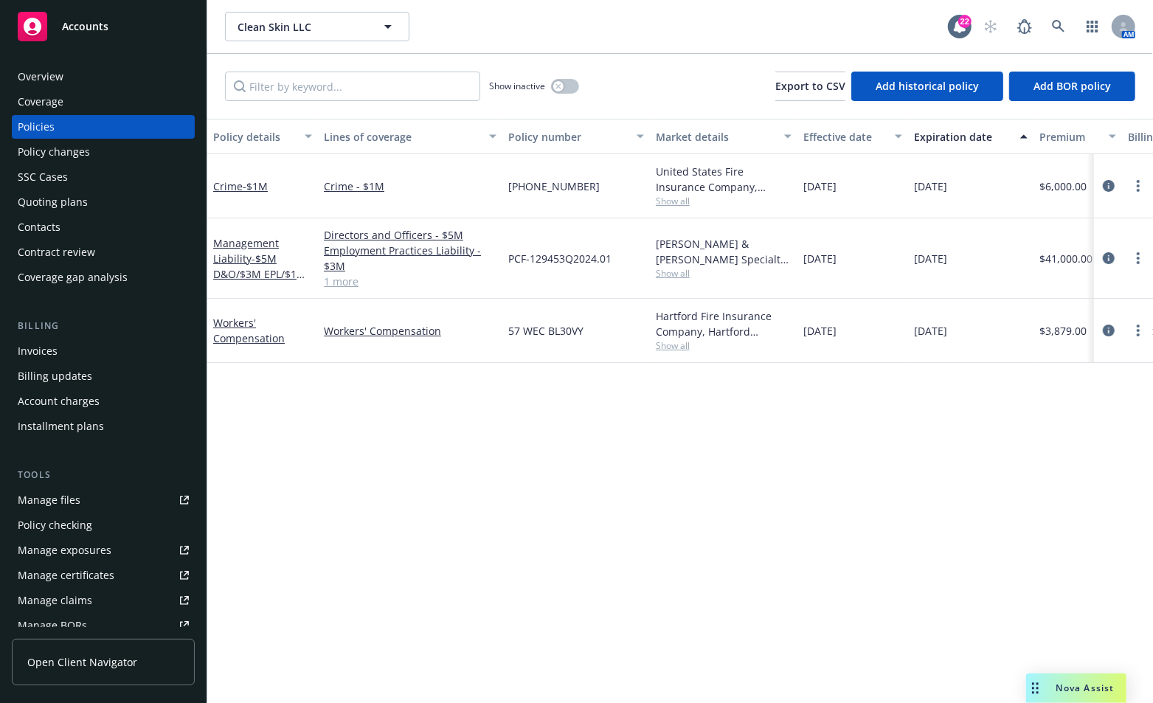
click at [534, 446] on div "Policy details Lines of coverage Policy number Market details Effective date Ex…" at bounding box center [680, 411] width 946 height 585
click at [241, 265] on div "Management Liability - $5M D&O/$3M EPL/$1M FID" at bounding box center [262, 258] width 99 height 46
click at [248, 263] on link "Management Liability - $5M D&O/$3M EPL/$1M FID" at bounding box center [259, 266] width 93 height 60
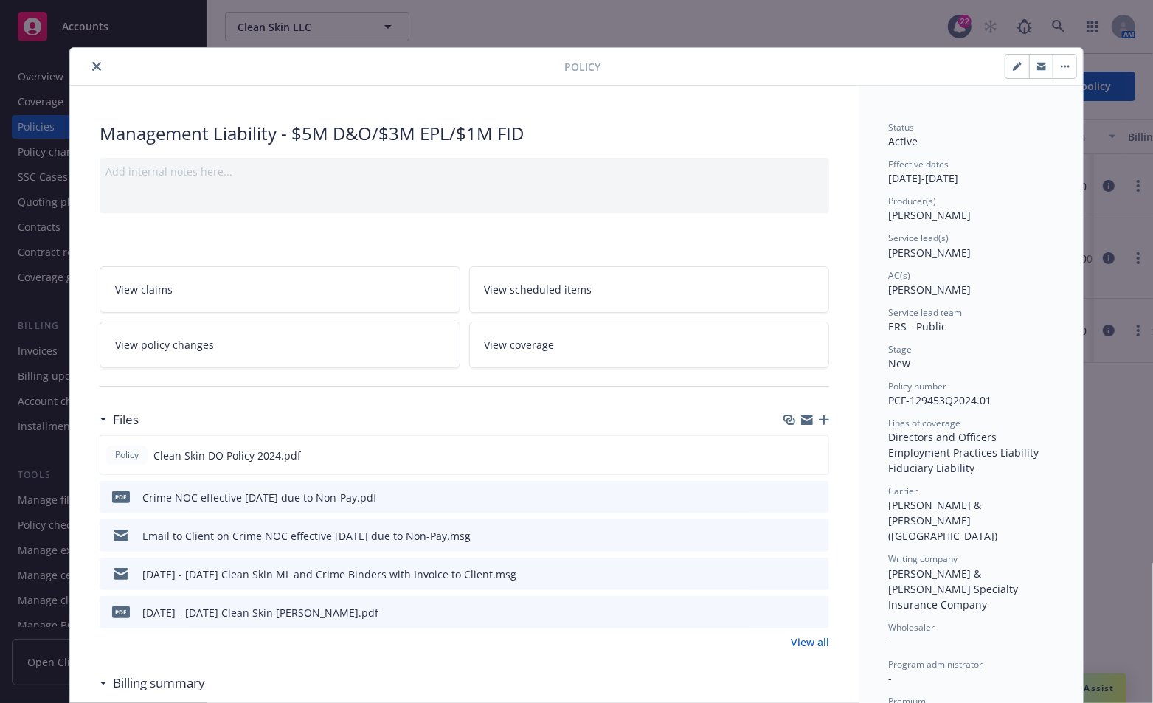
scroll to position [44, 0]
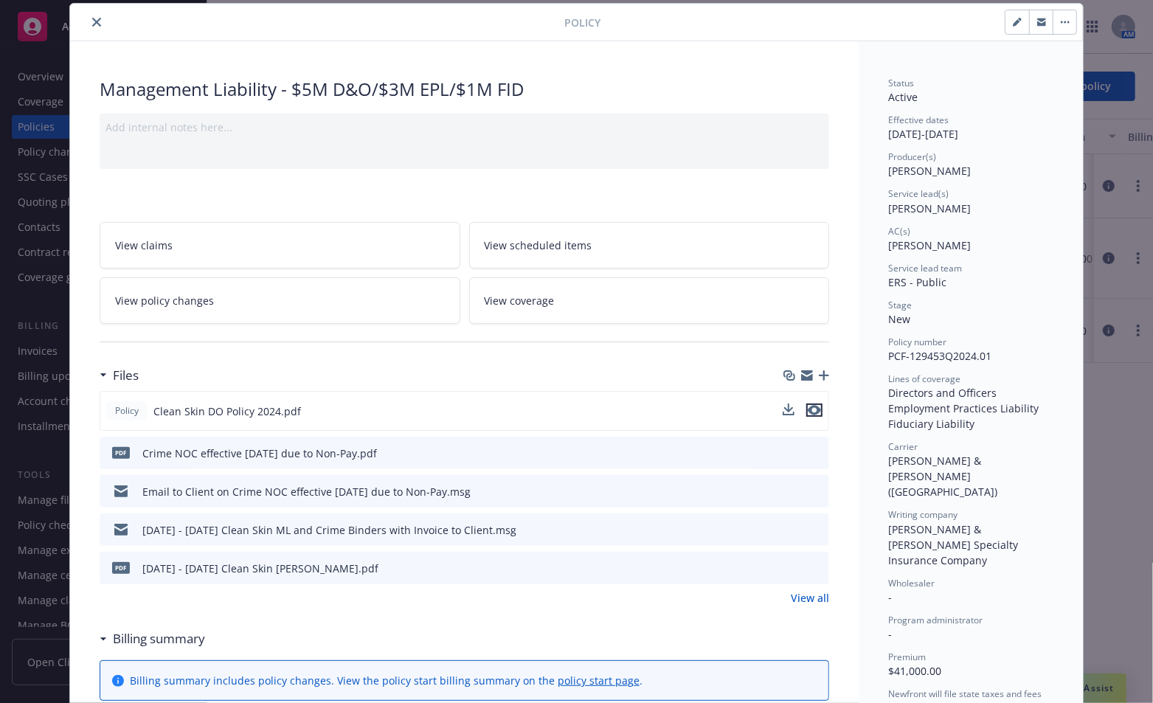
click at [813, 405] on icon "preview file" at bounding box center [814, 410] width 13 height 10
click at [93, 29] on button "close" at bounding box center [97, 22] width 18 height 18
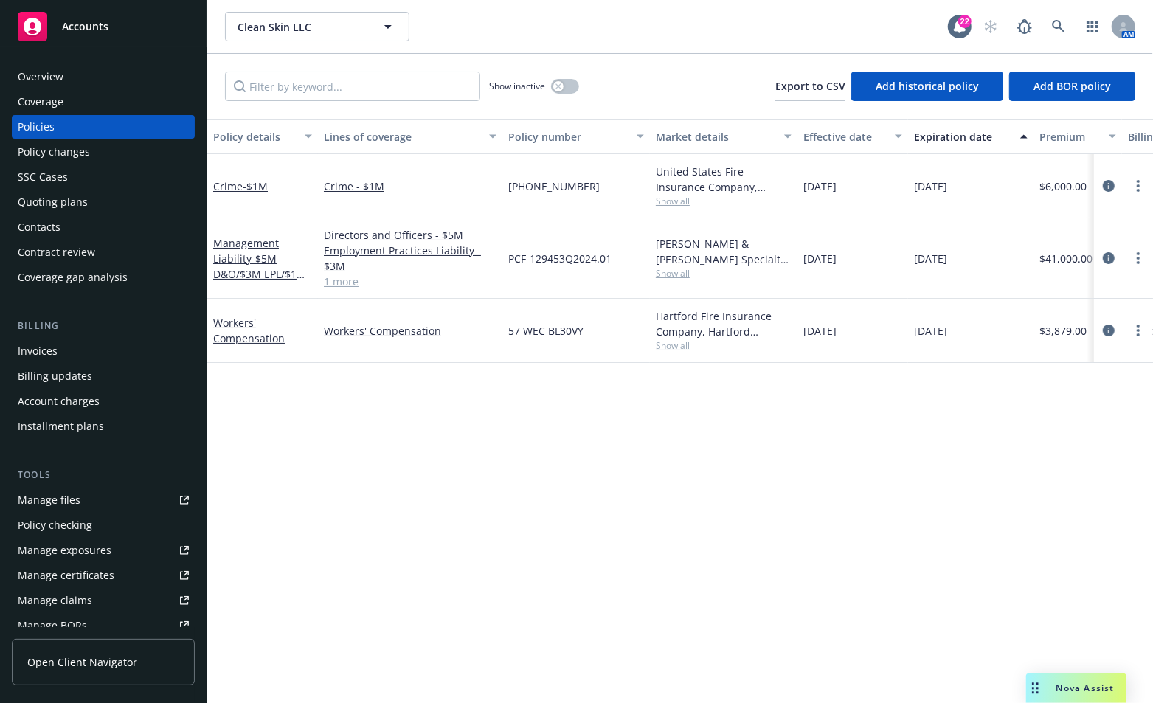
click at [76, 197] on div "Quoting plans" at bounding box center [53, 202] width 70 height 24
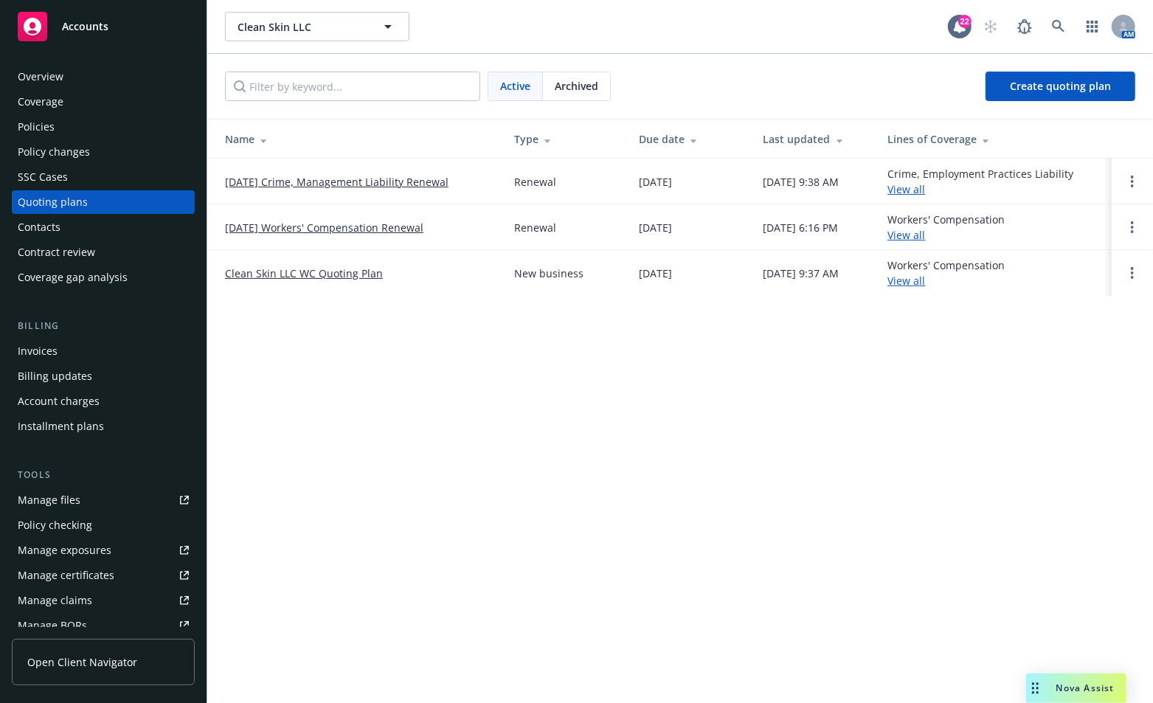
click at [307, 181] on link "[DATE] Crime, Management Liability Renewal" at bounding box center [337, 181] width 224 height 15
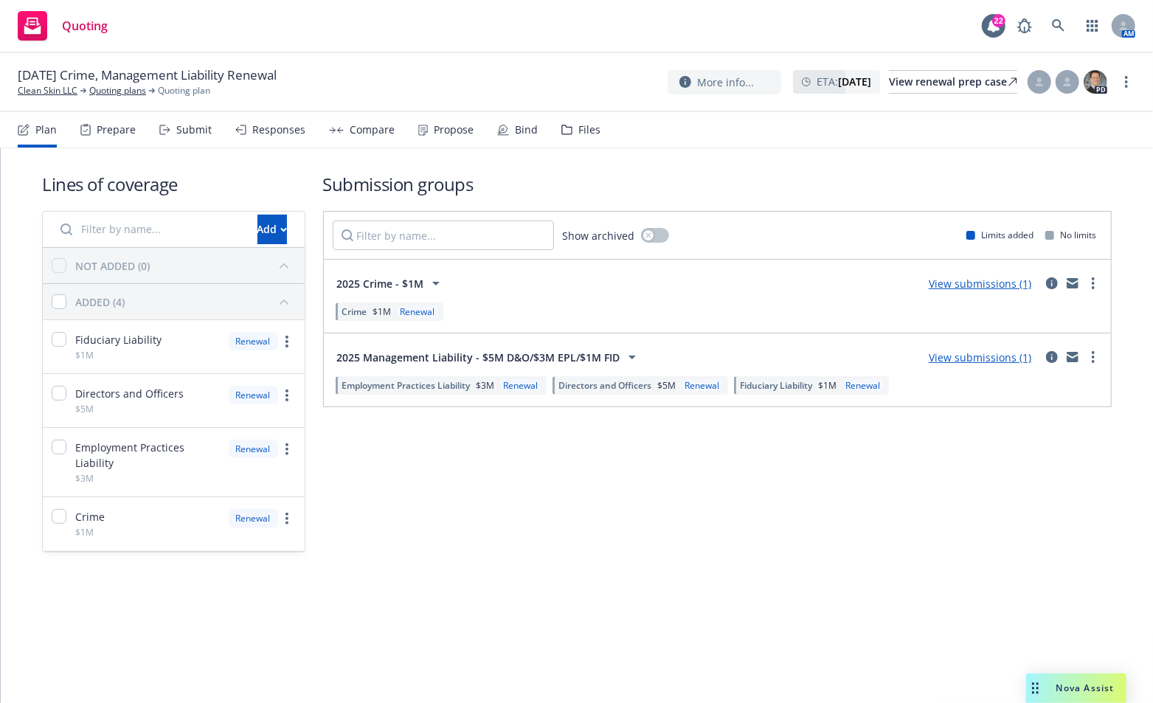
click at [980, 359] on link "View submissions (1)" at bounding box center [980, 357] width 103 height 14
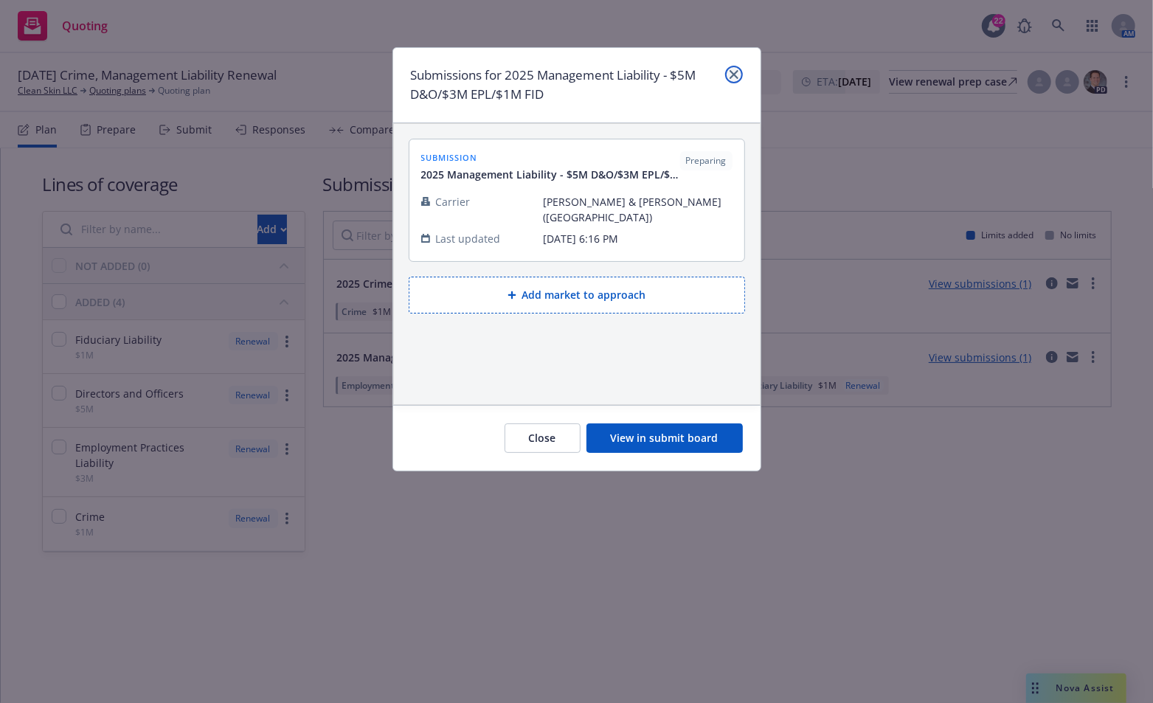
click at [732, 67] on link "close" at bounding box center [734, 75] width 18 height 18
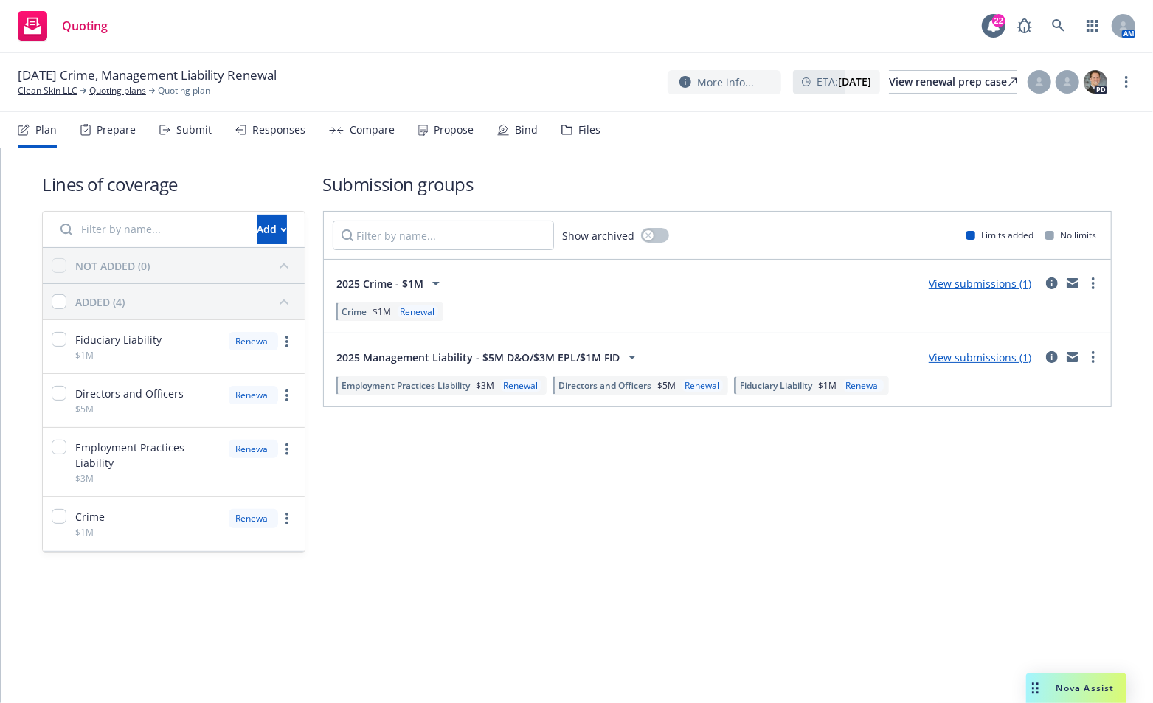
click at [421, 569] on div "Lines of coverage Add NOT ADDED (0) ADDED (4) Fiduciary Liability $1M Renewal D…" at bounding box center [577, 362] width 1070 height 428
drag, startPoint x: 423, startPoint y: 555, endPoint x: 419, endPoint y: 530, distance: 25.4
click at [425, 555] on div "Lines of coverage Add NOT ADDED (0) ADDED (4) Fiduciary Liability $1M Renewal D…" at bounding box center [577, 362] width 1070 height 428
click at [566, 135] on div "Files" at bounding box center [580, 129] width 39 height 35
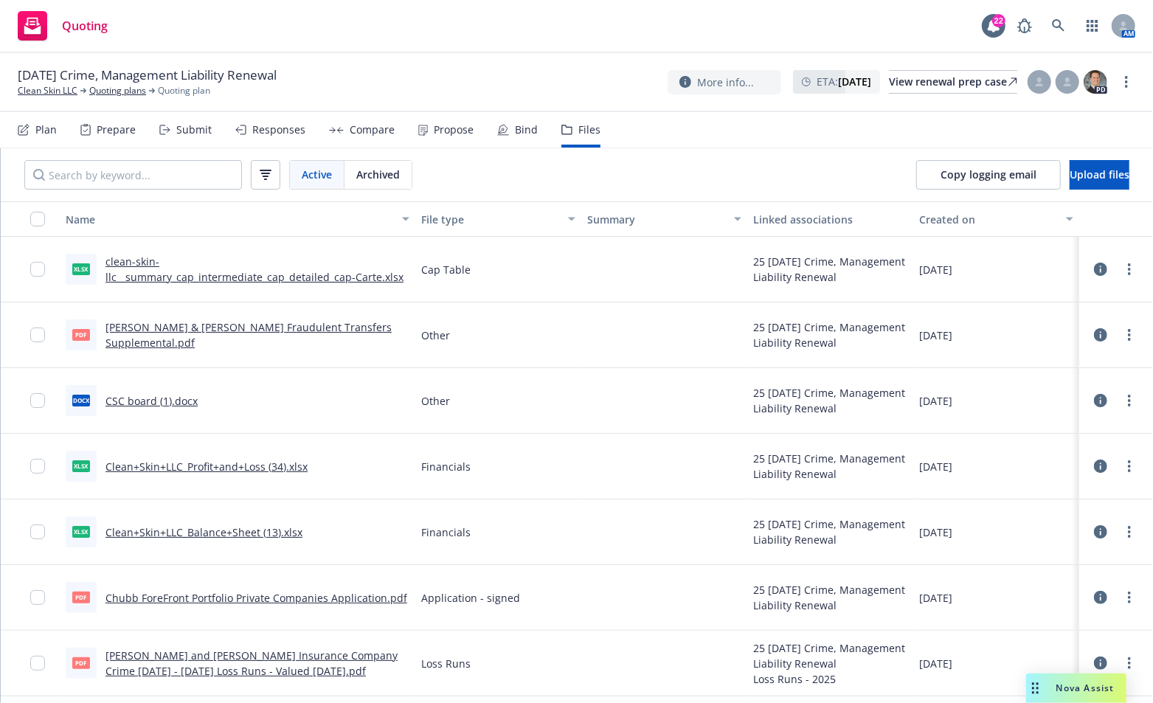
click at [177, 597] on link "Chubb ForeFront Portfolio Private Companies Application.pdf" at bounding box center [256, 598] width 302 height 14
click at [390, 171] on span "Archived" at bounding box center [378, 174] width 44 height 15
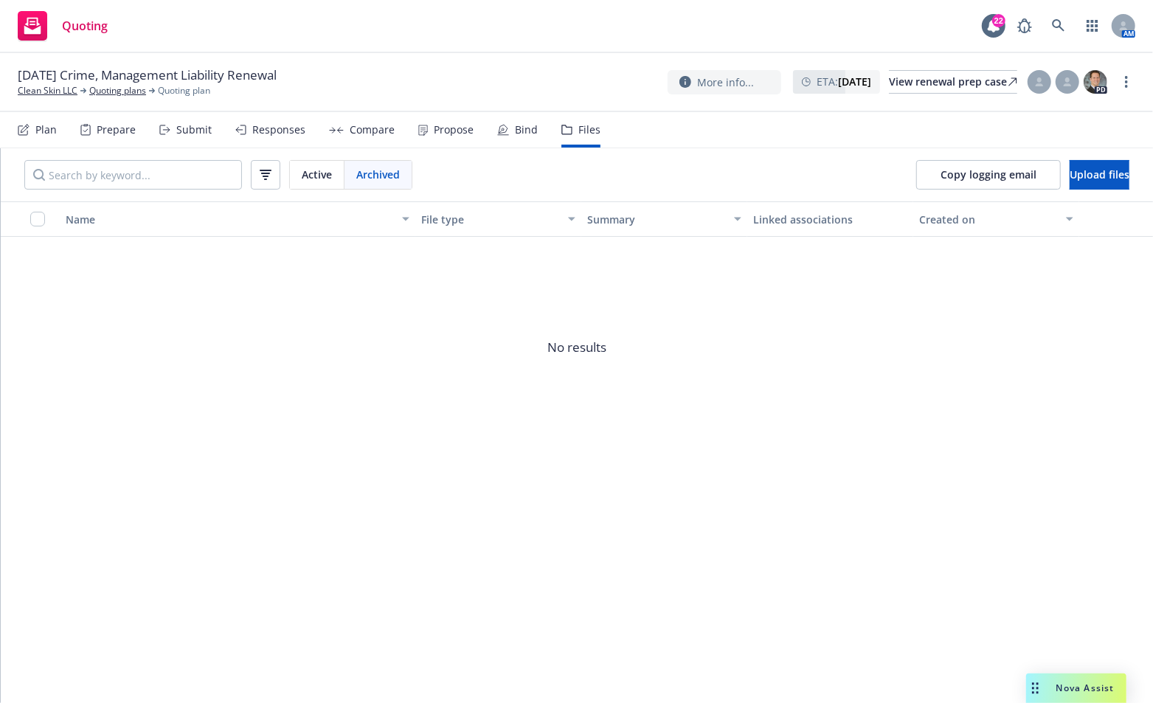
click at [311, 182] on div "Active" at bounding box center [317, 175] width 55 height 28
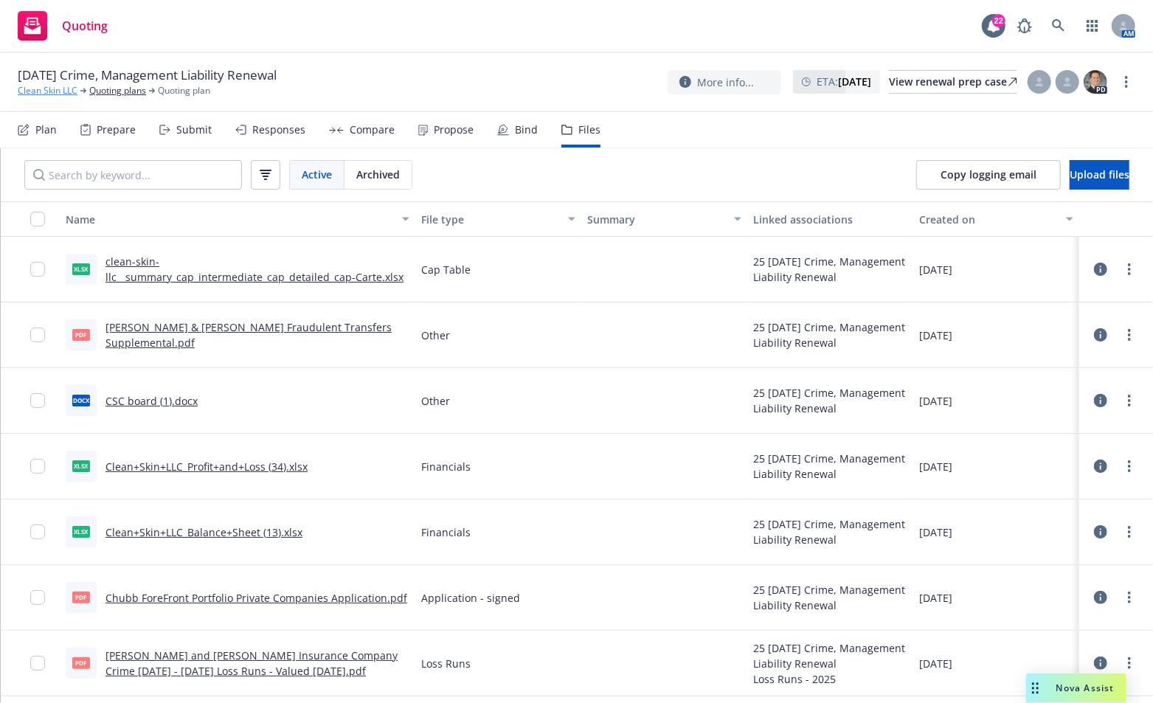
click at [45, 89] on link "Clean Skin LLC" at bounding box center [48, 90] width 60 height 13
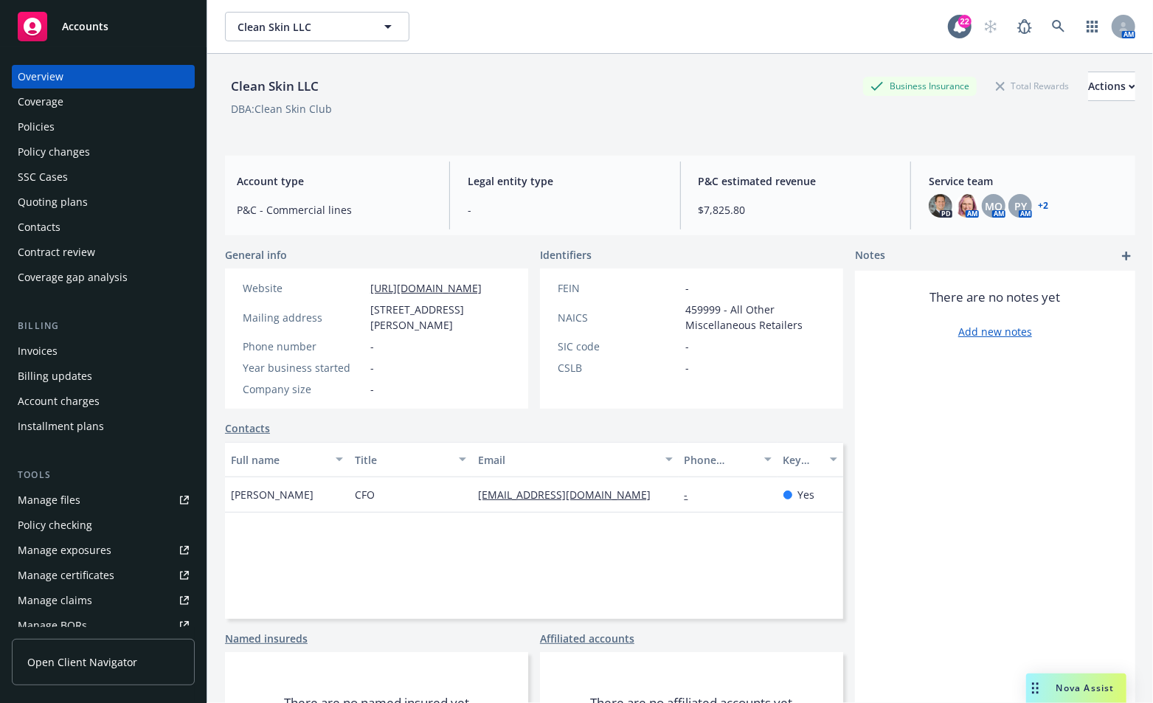
click at [311, 575] on div "Full name Title Email Phone number Key contact [PERSON_NAME] CFO [EMAIL_ADDRESS…" at bounding box center [534, 530] width 618 height 177
click at [32, 121] on div "Policies" at bounding box center [36, 127] width 37 height 24
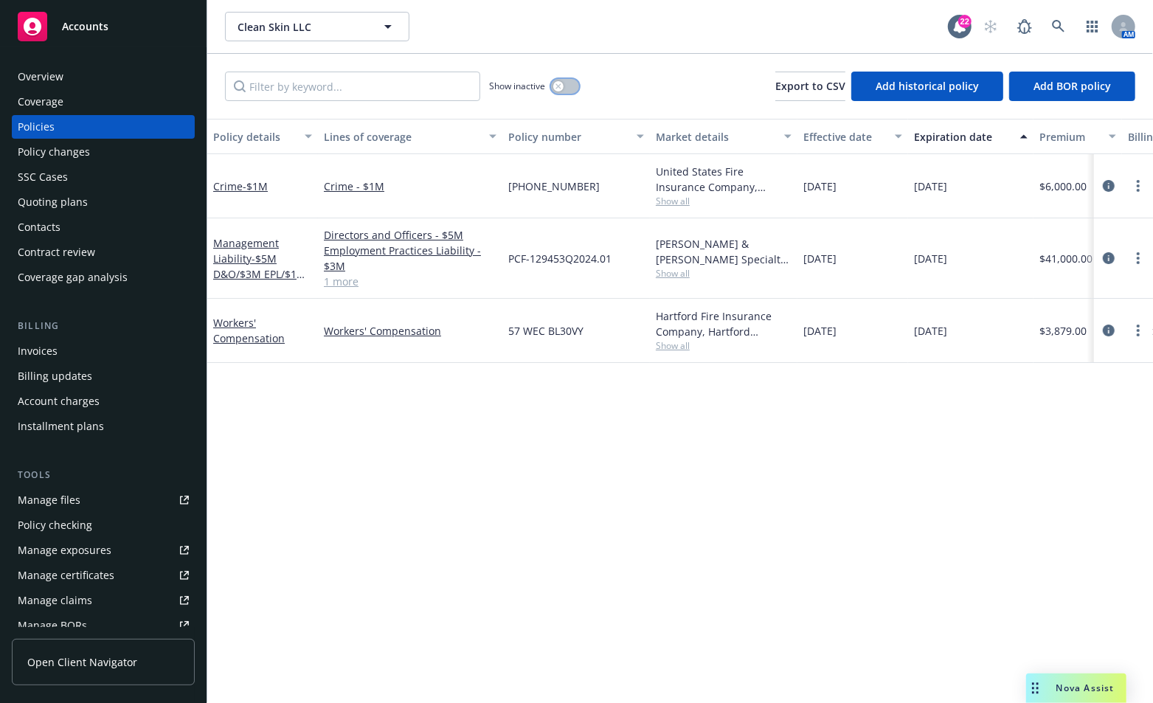
click at [555, 90] on div "button" at bounding box center [558, 86] width 10 height 10
click at [567, 85] on div "button" at bounding box center [571, 86] width 10 height 10
click at [305, 431] on div "Policy details Lines of coverage Policy number Market details Effective date Ex…" at bounding box center [680, 411] width 946 height 585
click at [244, 269] on span "- $5M D&O/$3M EPL/$1M FID" at bounding box center [259, 274] width 93 height 45
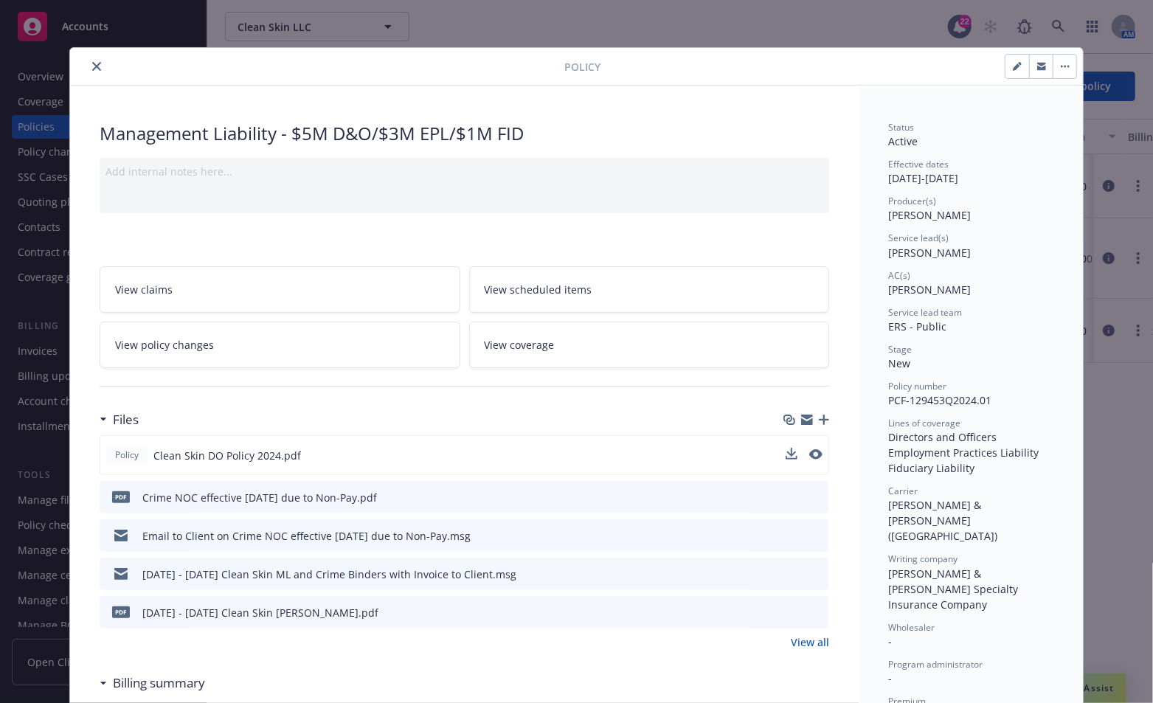
click at [265, 455] on span "Clean Skin DO Policy 2024.pdf" at bounding box center [227, 455] width 148 height 15
click at [811, 457] on button at bounding box center [815, 455] width 13 height 15
click at [810, 451] on icon "preview file" at bounding box center [814, 454] width 13 height 10
click at [92, 62] on icon "close" at bounding box center [96, 66] width 9 height 9
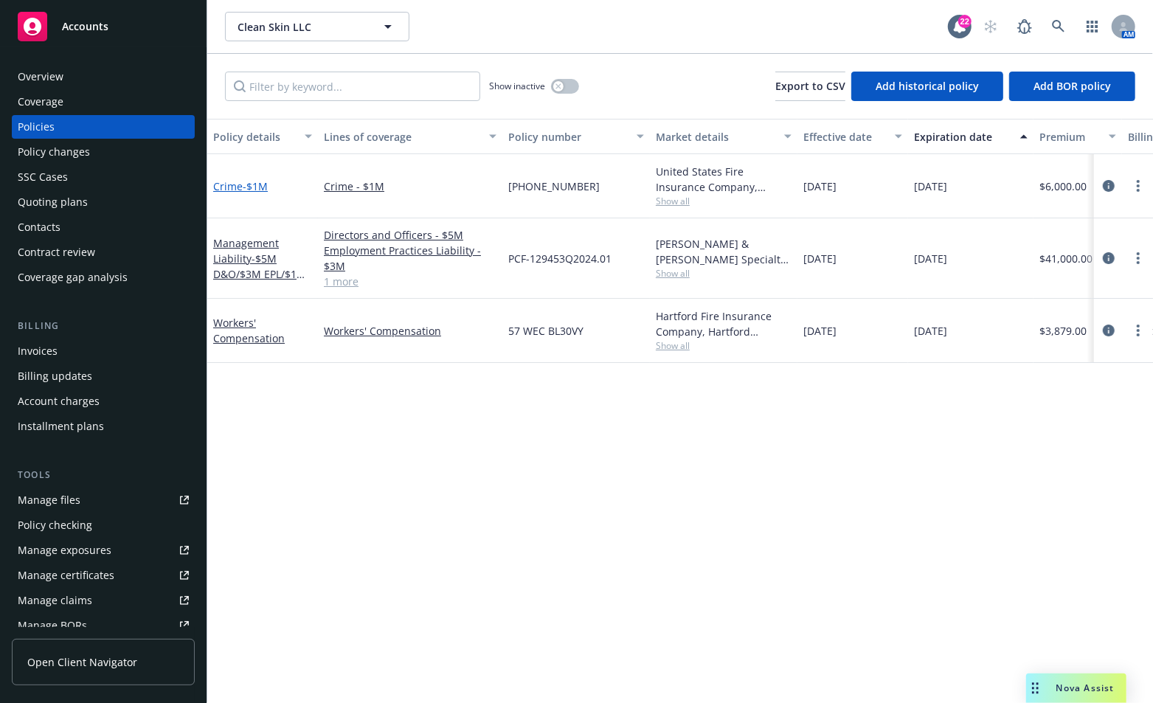
click at [243, 181] on span "- $1M" at bounding box center [255, 186] width 25 height 14
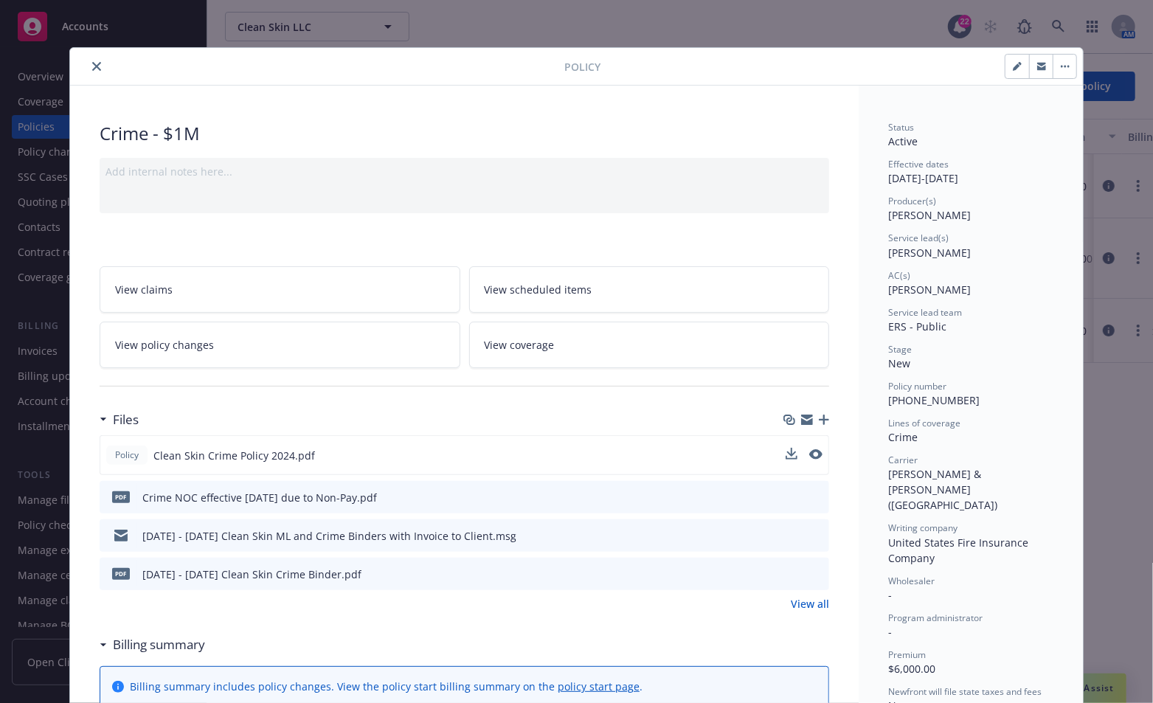
click at [218, 454] on span "Clean Skin Crime Policy 2024.pdf" at bounding box center [234, 455] width 162 height 15
click at [809, 457] on button at bounding box center [815, 455] width 13 height 15
click at [812, 453] on icon "preview file" at bounding box center [814, 454] width 13 height 10
click at [88, 60] on button "close" at bounding box center [97, 67] width 18 height 18
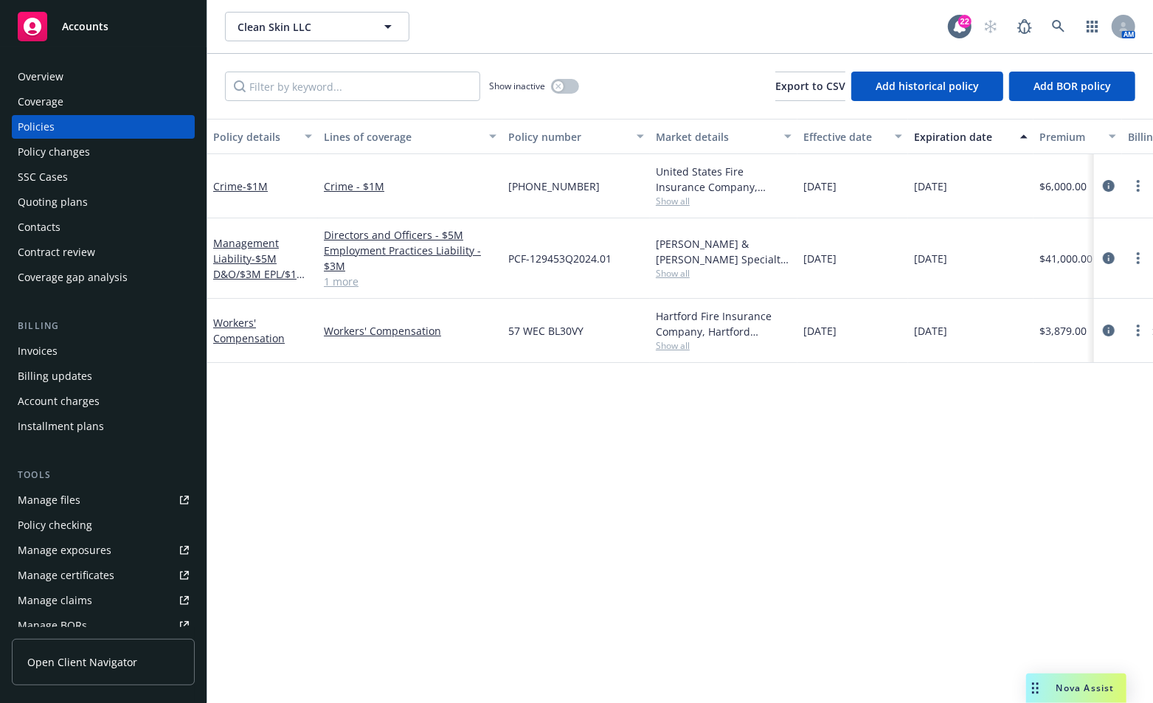
click at [404, 451] on div "Policy details Lines of coverage Policy number Market details Effective date Ex…" at bounding box center [680, 411] width 946 height 585
click at [481, 457] on div "Policy details Lines of coverage Policy number Market details Effective date Ex…" at bounding box center [680, 411] width 946 height 585
click at [592, 45] on div "Clean Skin LLC Clean Skin LLC 22 AM" at bounding box center [680, 26] width 946 height 53
click at [41, 504] on div "Manage files" at bounding box center [49, 500] width 63 height 24
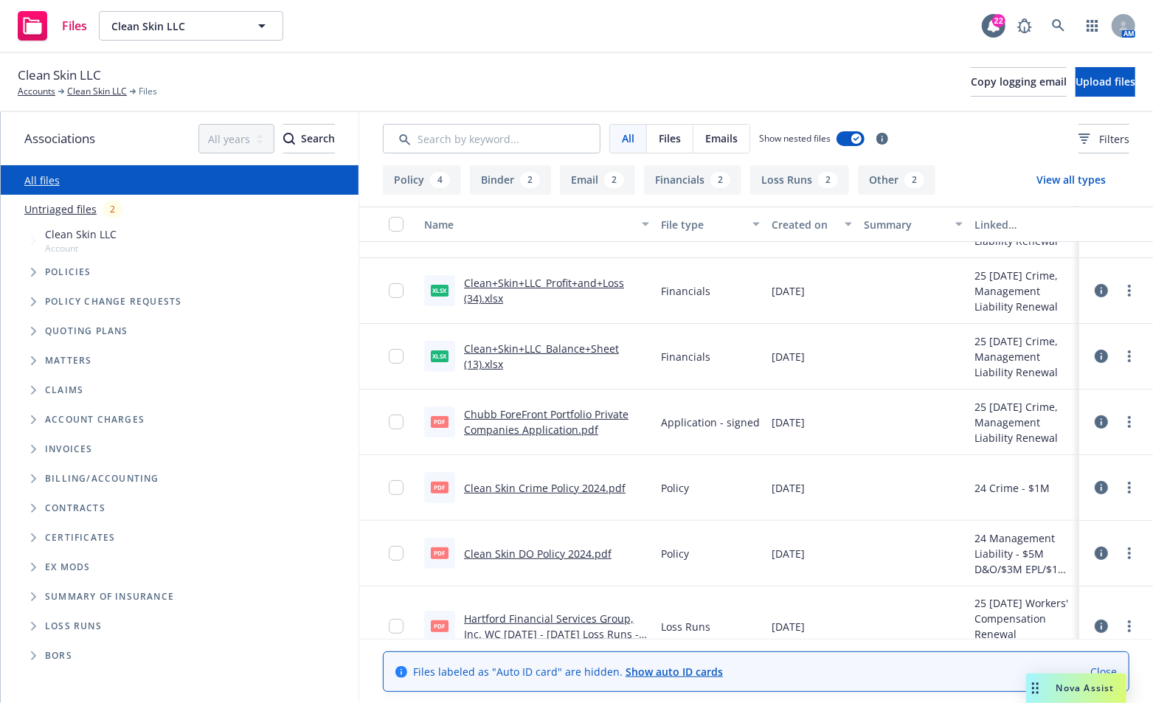
scroll to position [148, 0]
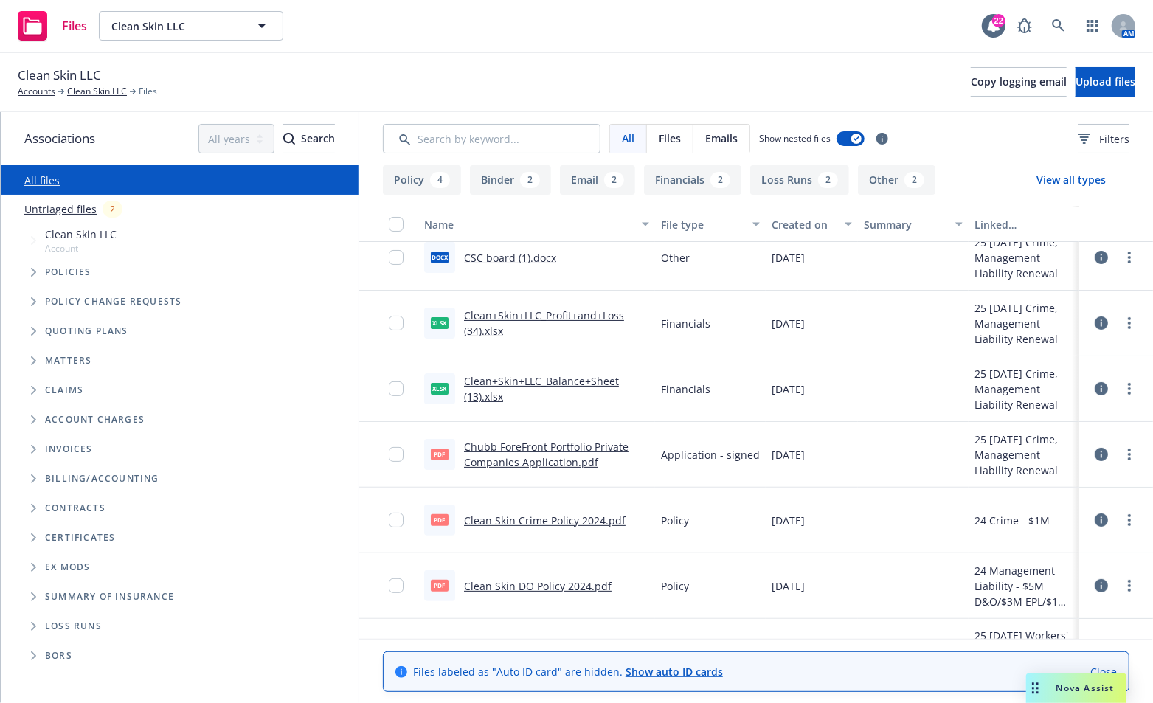
click at [510, 457] on link "Chubb ForeFront Portfolio Private Companies Application.pdf" at bounding box center [546, 455] width 165 height 30
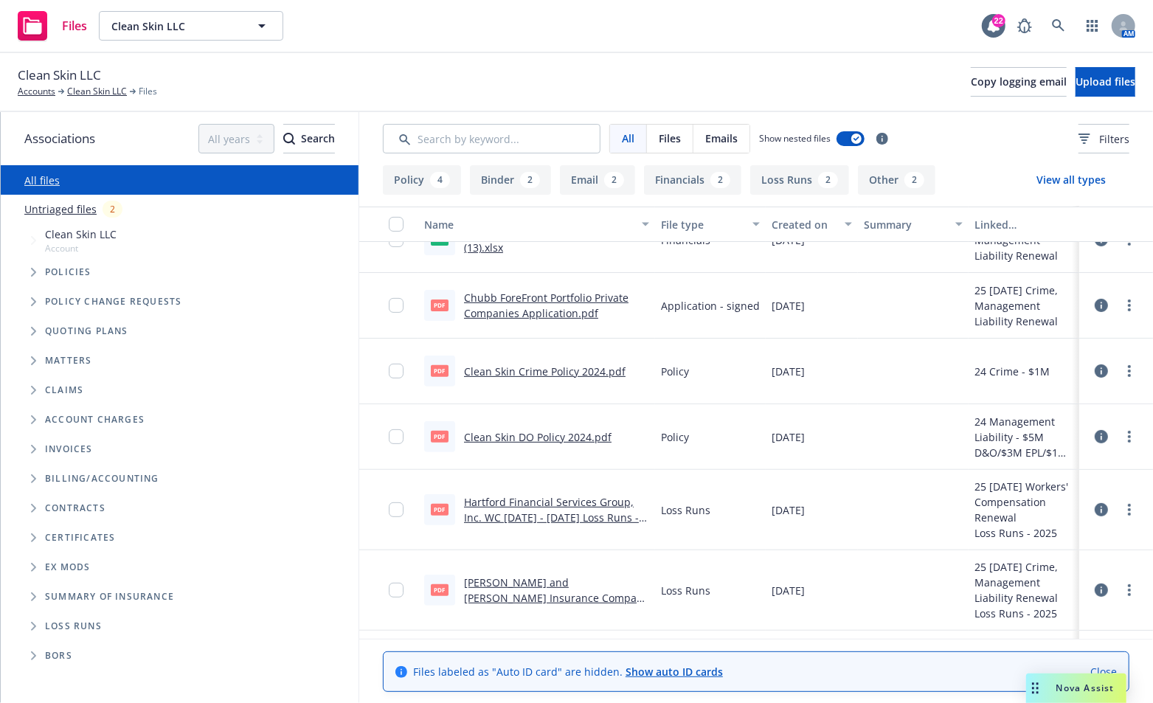
scroll to position [221, 0]
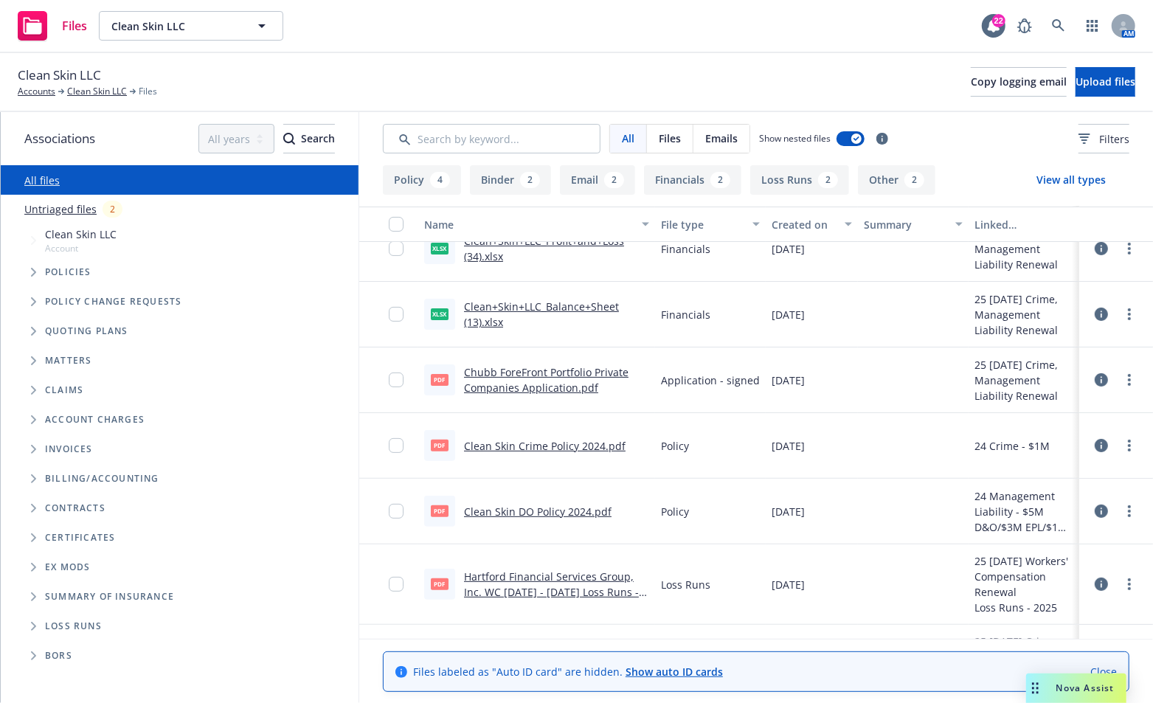
click at [531, 309] on link "Clean+Skin+LLC_Balance+Sheet (13).xlsx" at bounding box center [541, 314] width 155 height 30
click at [517, 302] on link "Clean+Skin+LLC_Balance+Sheet (13).xlsx" at bounding box center [541, 314] width 155 height 30
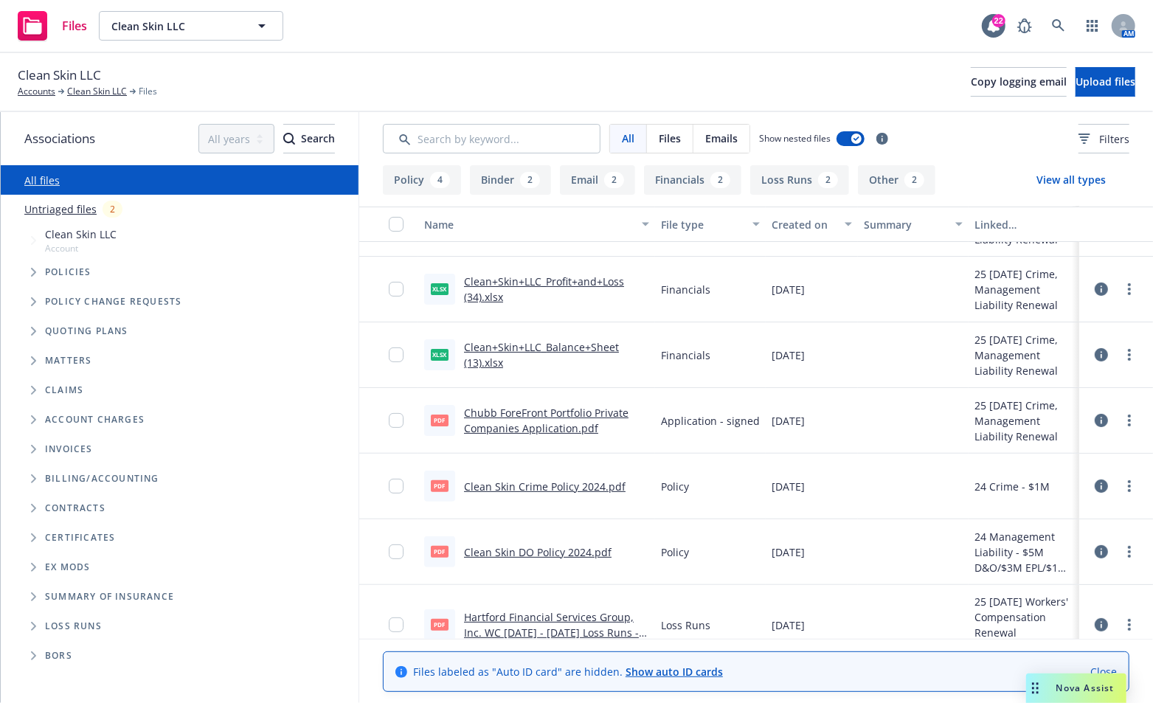
scroll to position [148, 0]
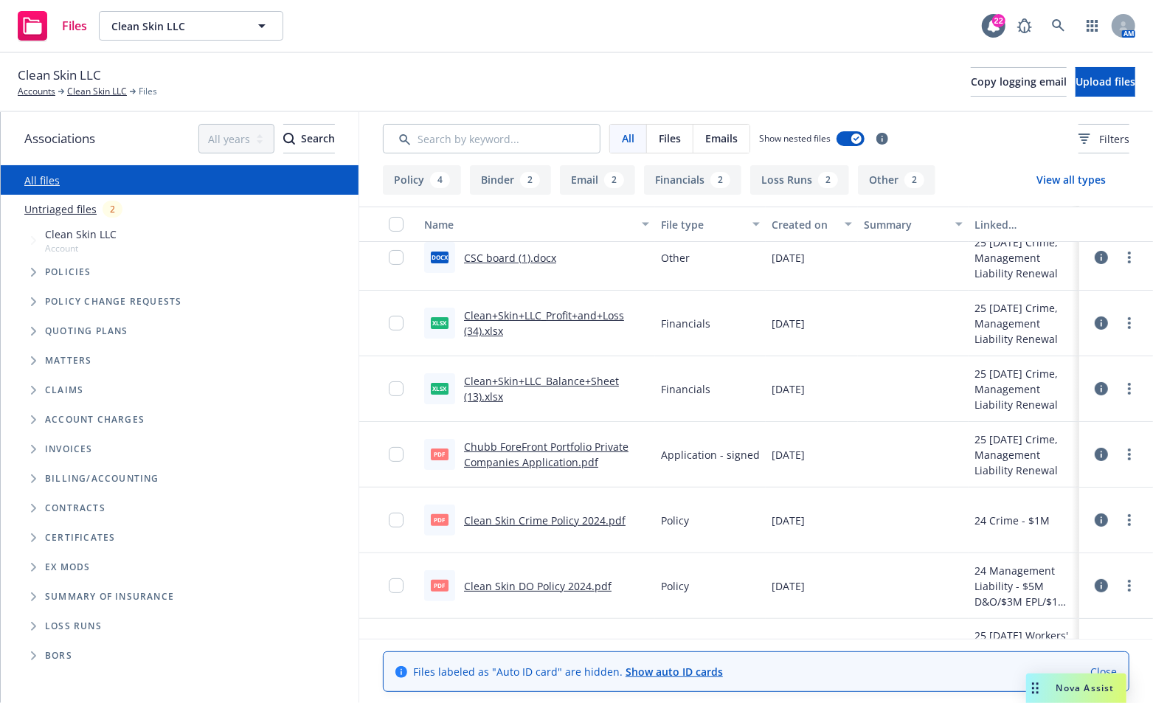
click at [530, 318] on link "Clean+Skin+LLC_Profit+and+Loss (34).xlsx" at bounding box center [544, 323] width 160 height 30
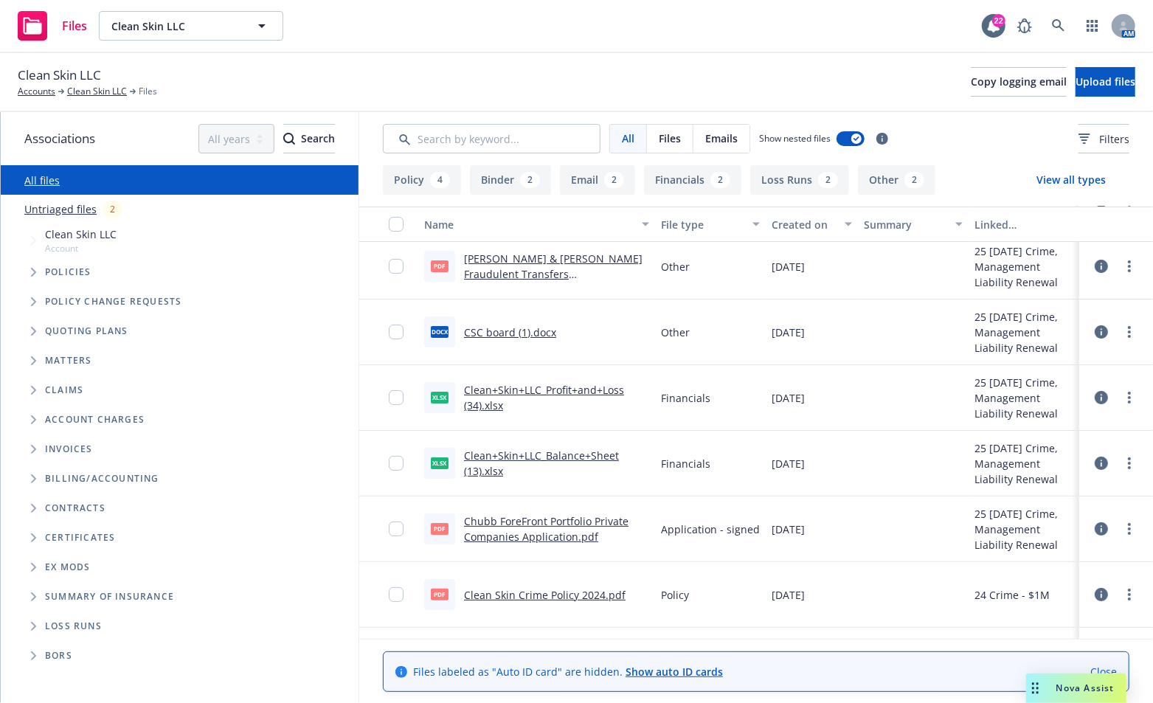
click at [478, 330] on link "CSC board (1).docx" at bounding box center [510, 332] width 92 height 14
click at [210, 81] on div "Clean Skin LLC Accounts Clean Skin LLC Files Copy logging email Upload files" at bounding box center [577, 82] width 1118 height 32
